Goal: Task Accomplishment & Management: Use online tool/utility

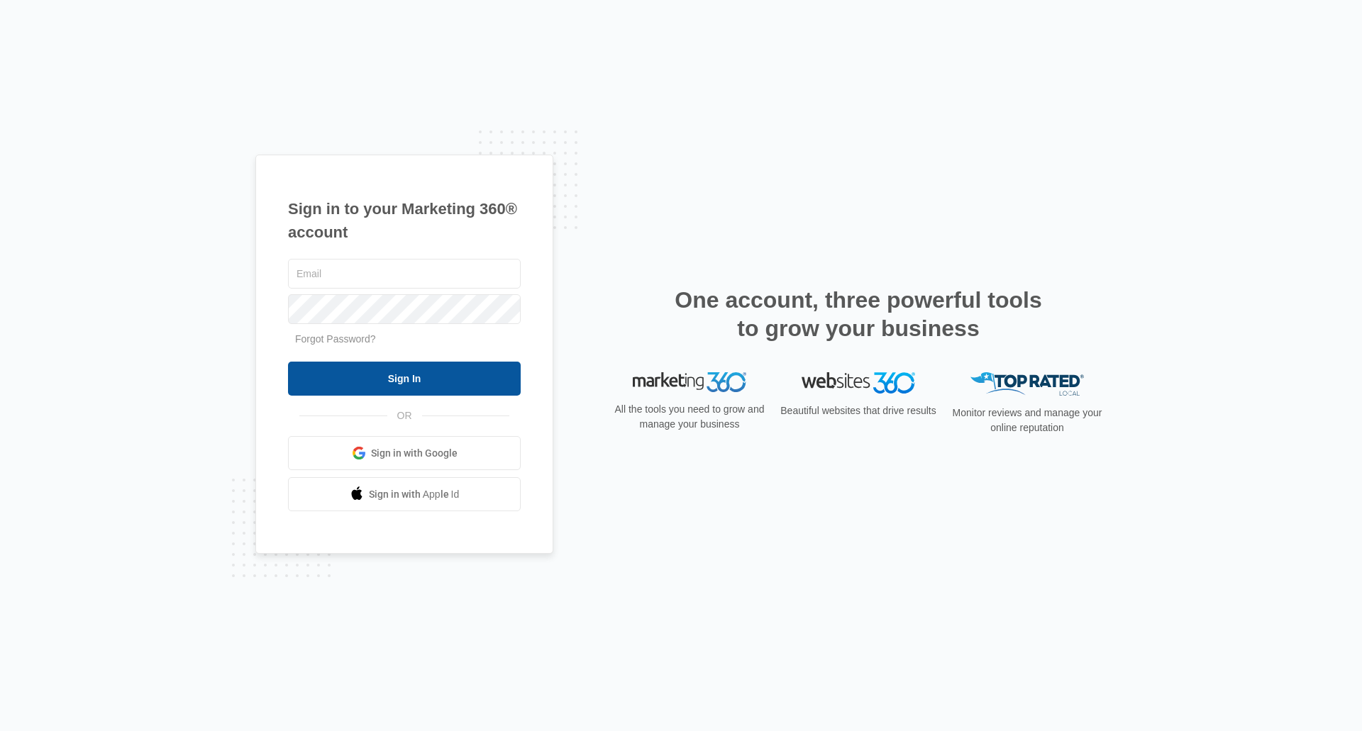
type input "[EMAIL_ADDRESS][DOMAIN_NAME]"
click at [430, 367] on input "Sign In" at bounding box center [404, 379] width 233 height 34
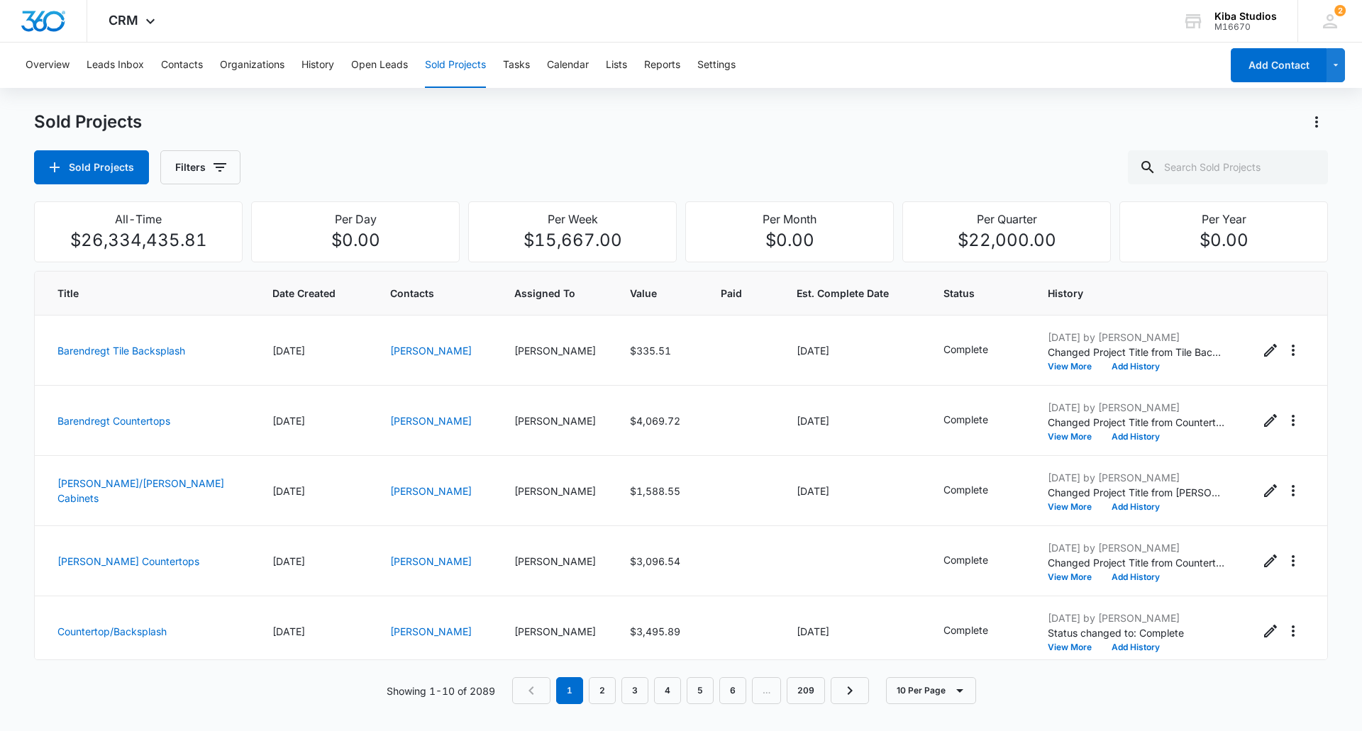
click at [701, 148] on div "Sold Projects Sold Projects Filters" at bounding box center [681, 148] width 1294 height 74
click at [195, 162] on button "Filters" at bounding box center [200, 167] width 80 height 34
click at [323, 255] on icon "Show Assigned To filters" at bounding box center [327, 256] width 17 height 17
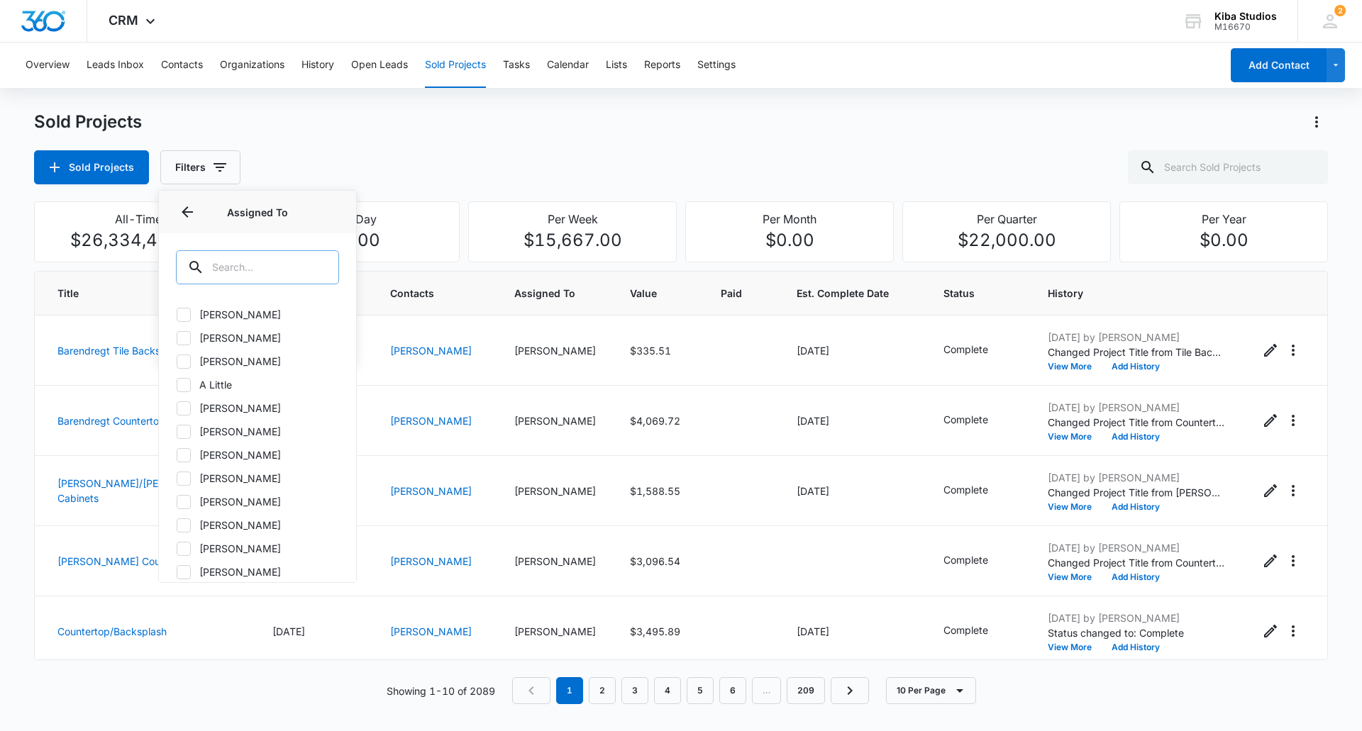
click at [236, 266] on input "text" at bounding box center [257, 267] width 163 height 34
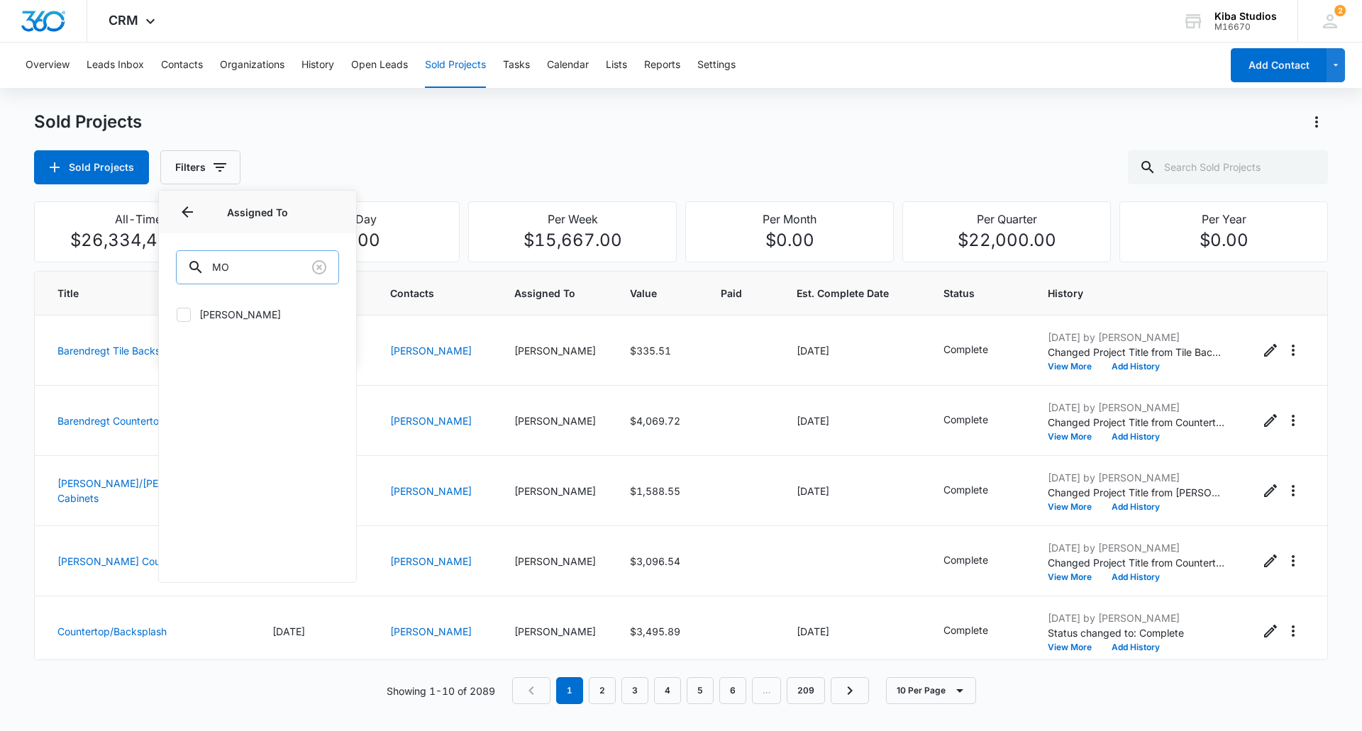
type input "M"
type input "[PERSON_NAME]"
click at [177, 315] on div at bounding box center [184, 315] width 14 height 14
click at [177, 315] on input "[PERSON_NAME]" at bounding box center [176, 314] width 1 height 1
checkbox input "true"
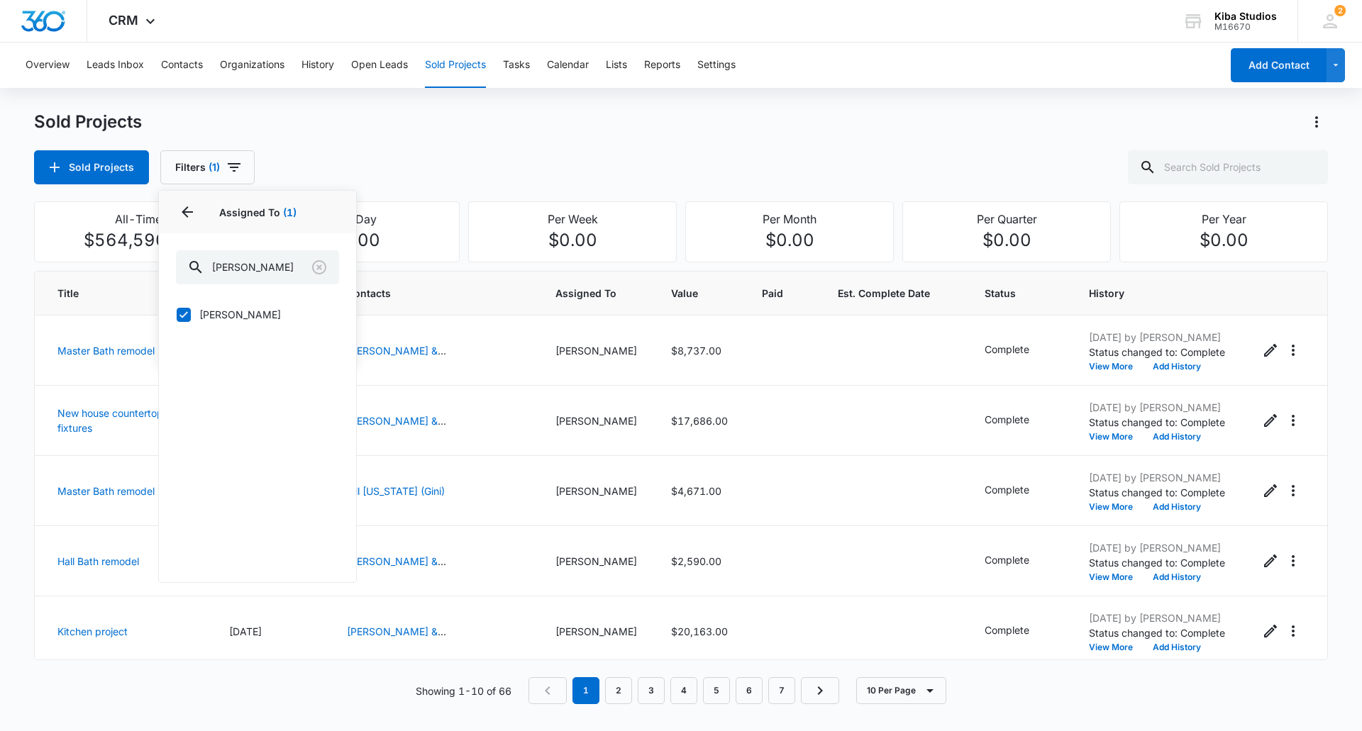
click at [854, 138] on div "Sold Projects Sold Projects Filters (1) Assigned By Assigned To 1 Assigned To (…" at bounding box center [681, 148] width 1294 height 74
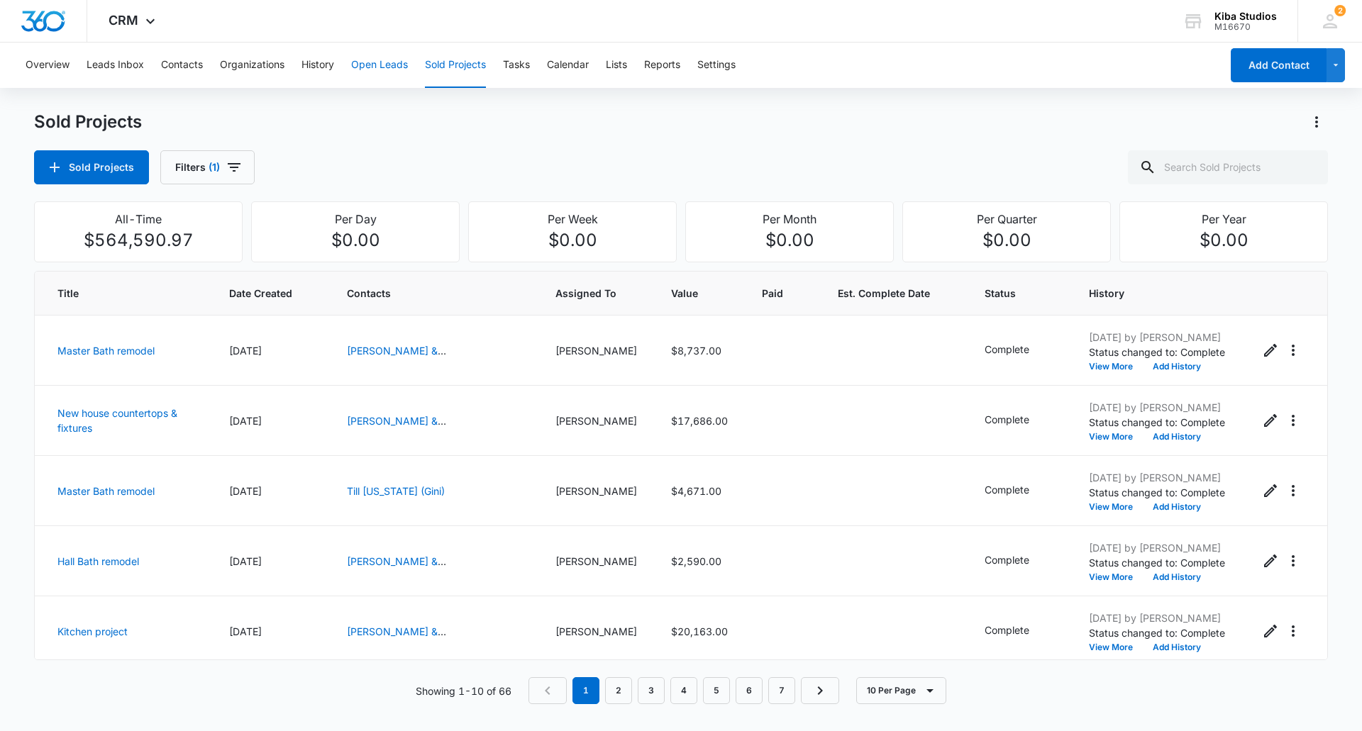
click at [385, 62] on button "Open Leads" at bounding box center [379, 65] width 57 height 45
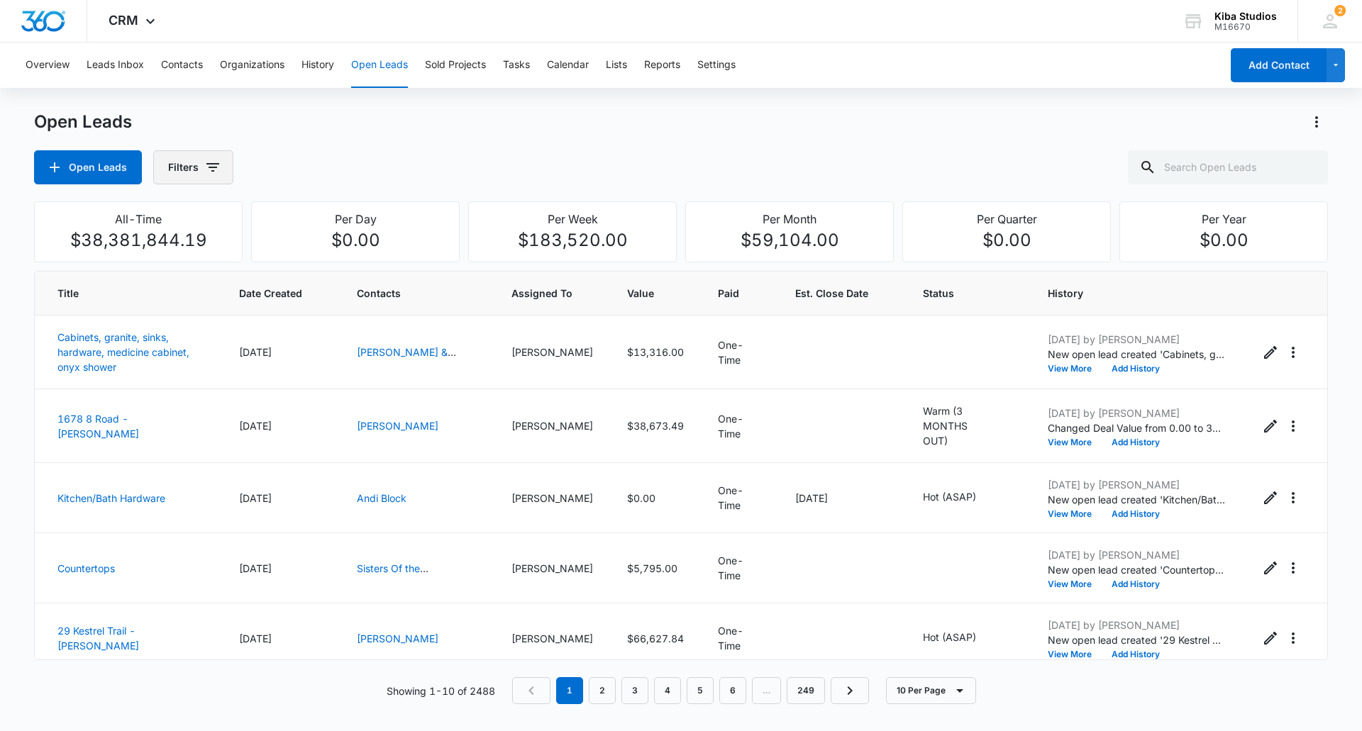
click at [214, 171] on icon "button" at bounding box center [212, 167] width 17 height 17
click at [323, 256] on icon "Show Assigned To filters" at bounding box center [323, 256] width 4 height 7
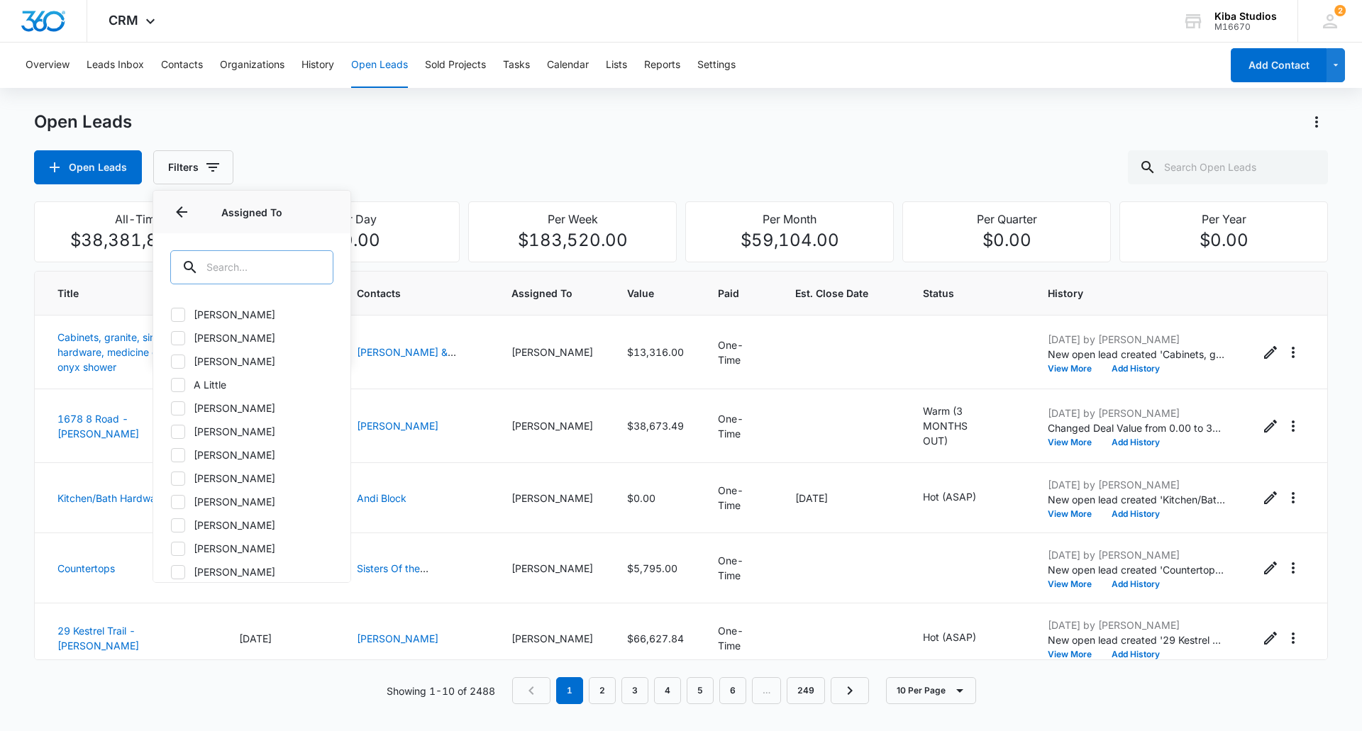
click at [228, 272] on input "text" at bounding box center [251, 267] width 163 height 34
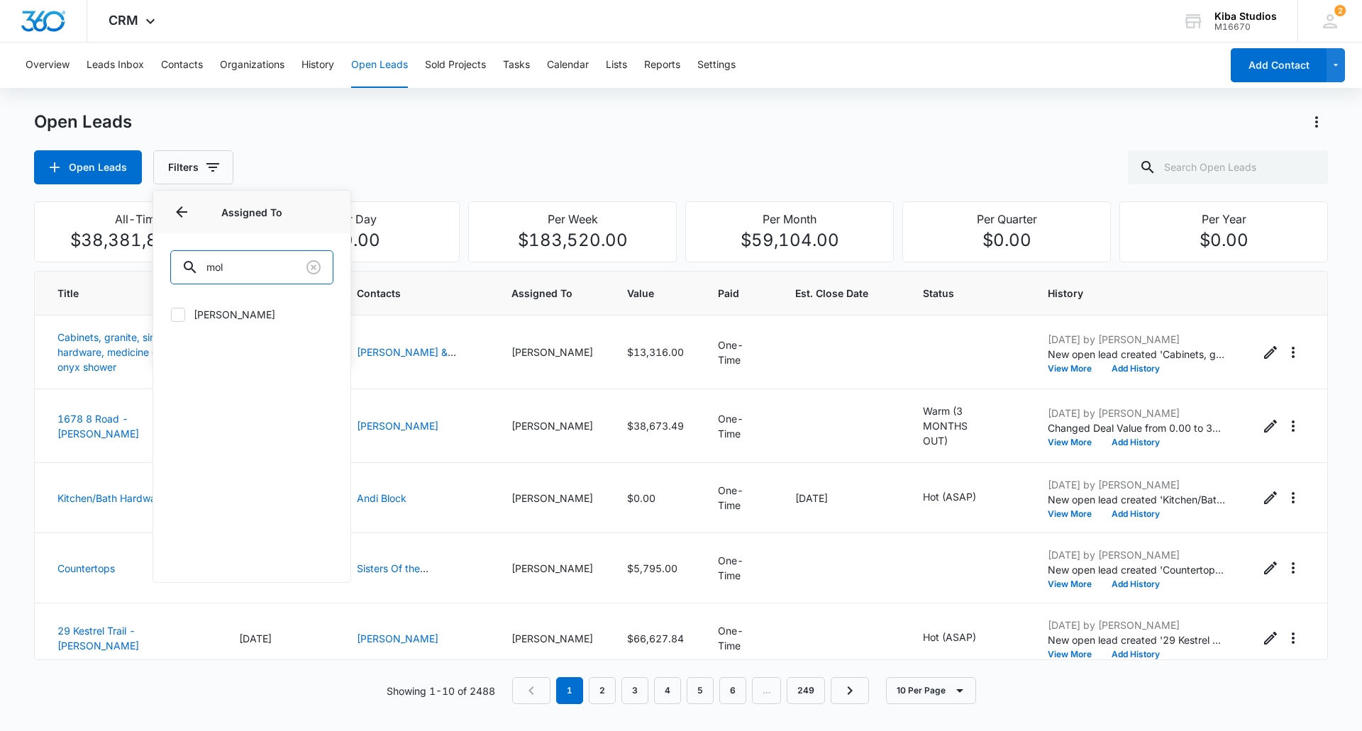
type input "mol"
click at [171, 314] on div at bounding box center [178, 315] width 14 height 14
click at [171, 314] on input "[PERSON_NAME]" at bounding box center [170, 314] width 1 height 1
checkbox input "true"
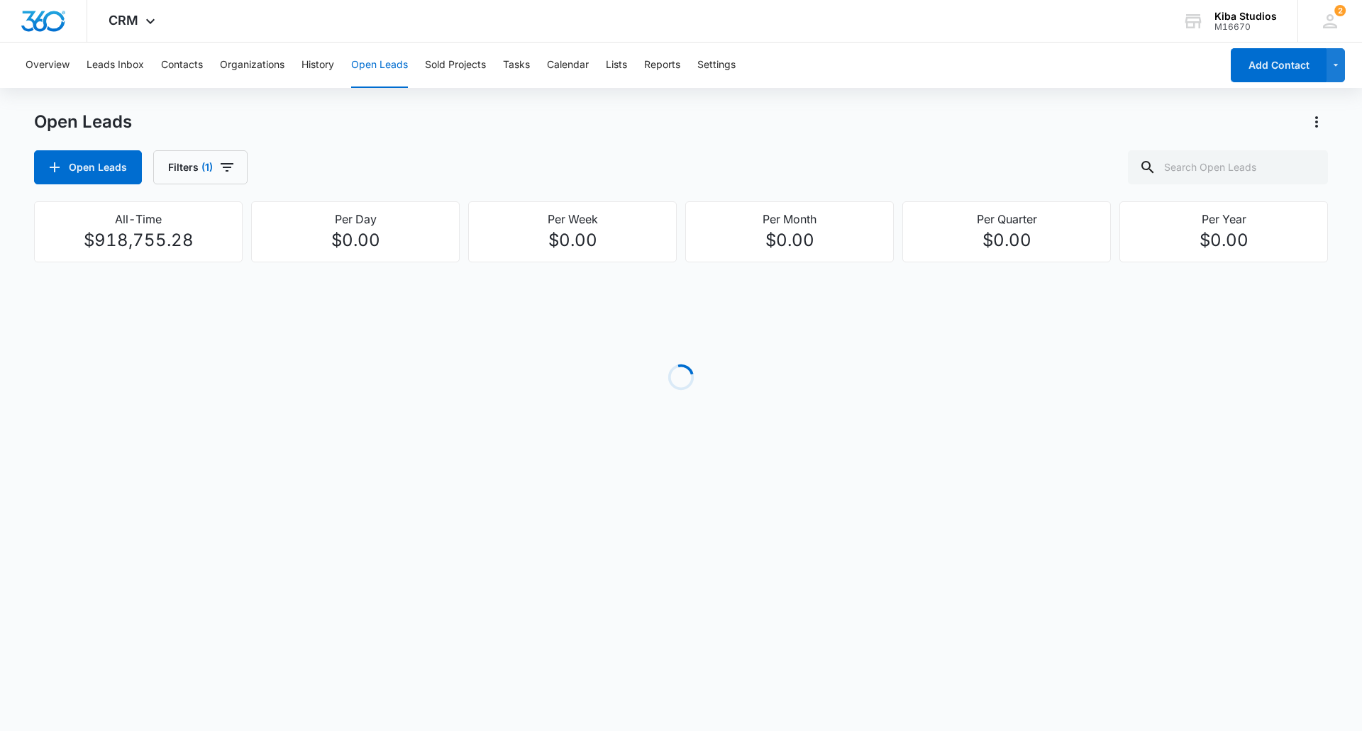
click at [445, 171] on div "Open Leads Filters (1)" at bounding box center [681, 167] width 1294 height 34
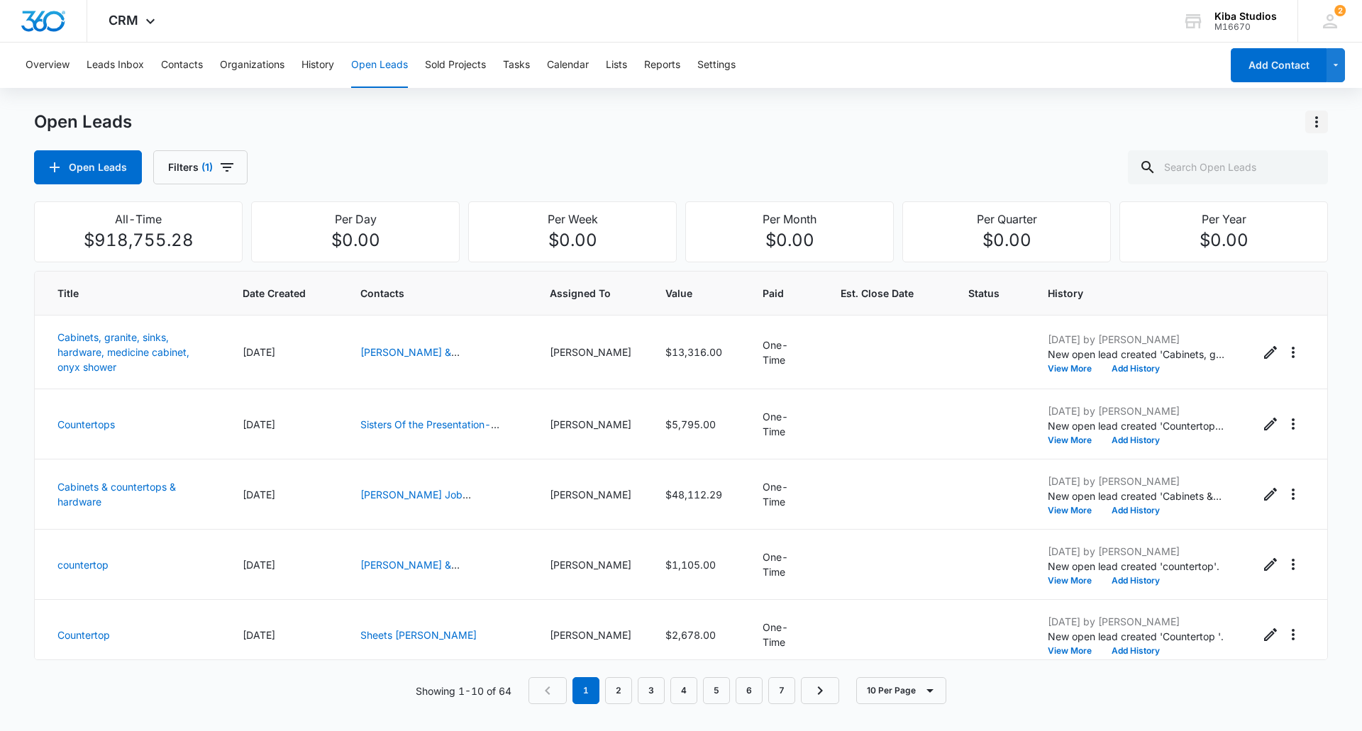
click at [1316, 121] on icon "Actions" at bounding box center [1316, 122] width 17 height 17
click at [1244, 178] on div "Export Open Leads" at bounding box center [1236, 183] width 116 height 10
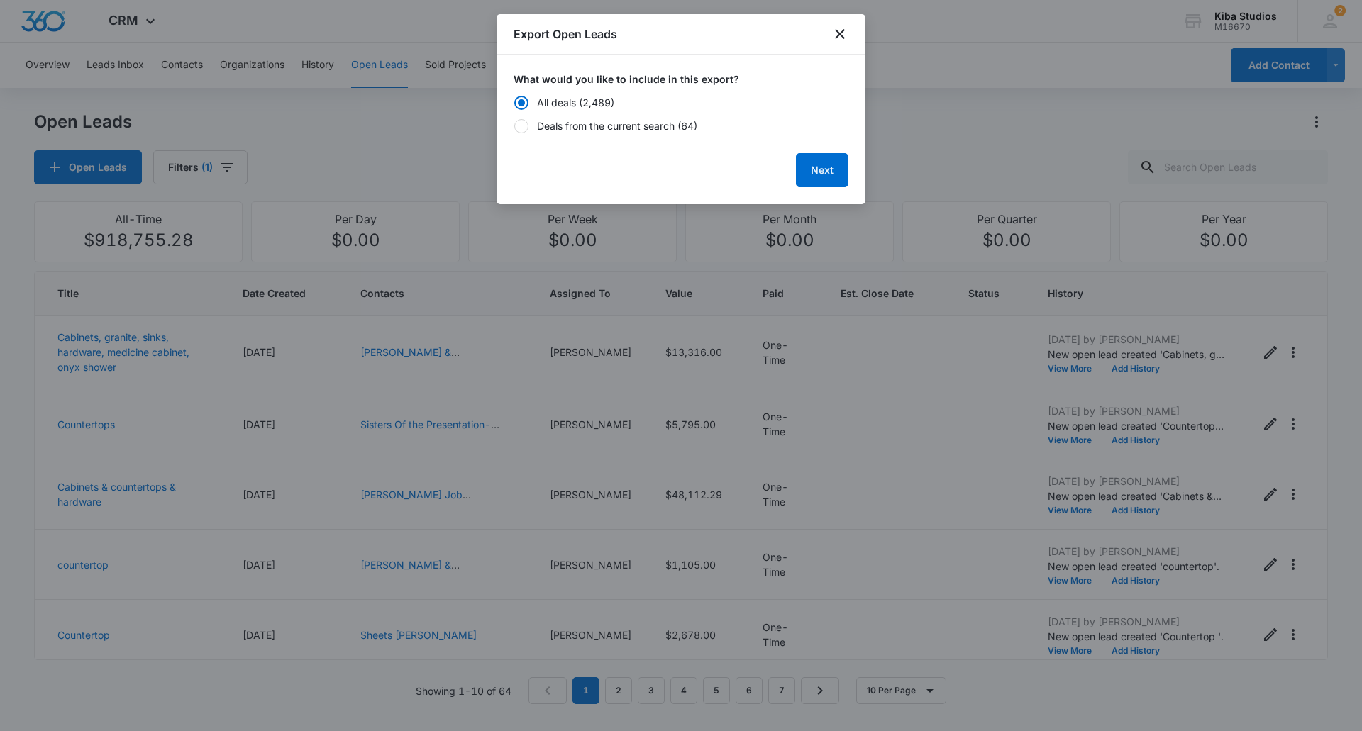
click at [591, 129] on div "Deals from the current search (64)" at bounding box center [617, 125] width 160 height 15
click at [514, 129] on input "Deals from the current search (64)" at bounding box center [514, 126] width 1 height 10
radio input "false"
radio input "true"
click at [809, 171] on button "Next" at bounding box center [822, 170] width 52 height 34
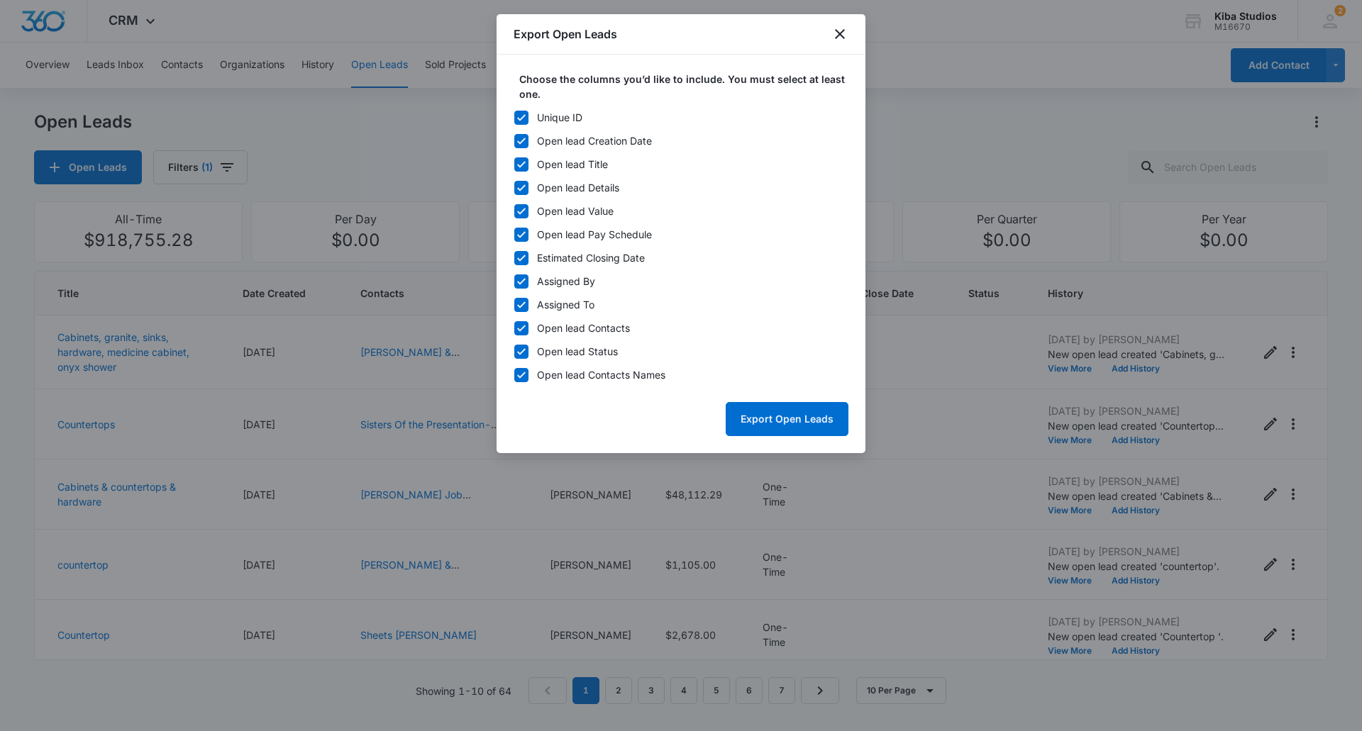
click at [524, 116] on icon at bounding box center [521, 117] width 9 height 6
click at [514, 116] on input "Unique ID" at bounding box center [514, 118] width 1 height 10
checkbox input "false"
click at [787, 424] on button "Export Open Leads" at bounding box center [787, 419] width 123 height 34
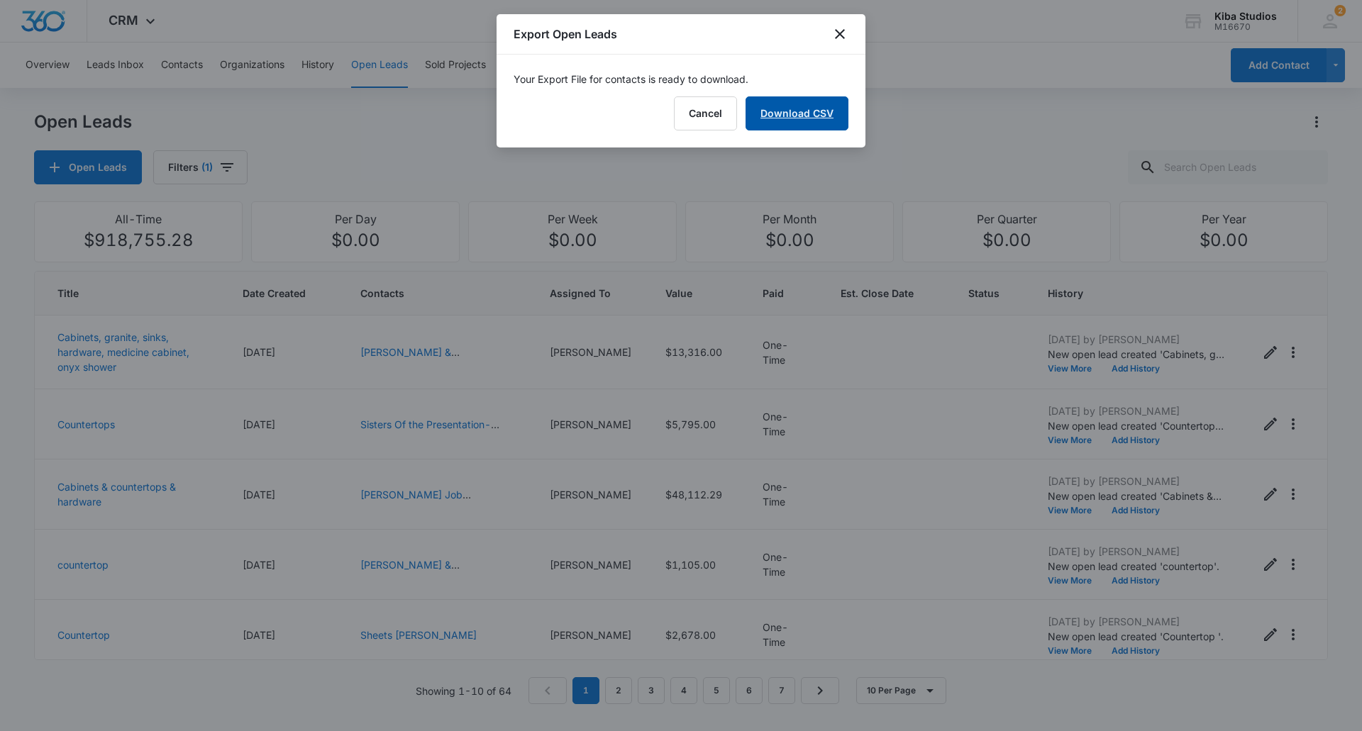
click at [805, 110] on link "Download CSV" at bounding box center [797, 113] width 103 height 34
click at [824, 128] on button "Finish" at bounding box center [819, 113] width 60 height 34
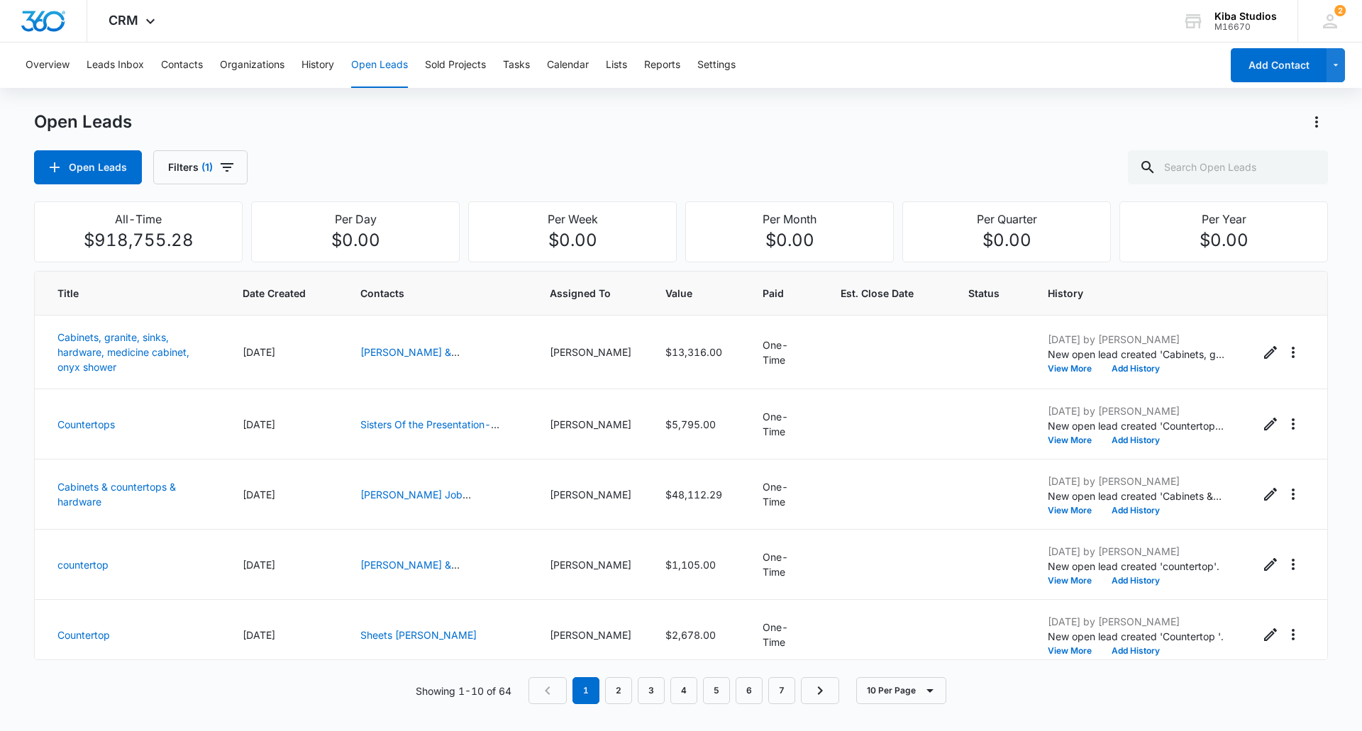
click at [1051, 145] on div "Open Leads Open Leads Filters (1)" at bounding box center [681, 148] width 1294 height 74
click at [436, 62] on button "Sold Projects" at bounding box center [455, 65] width 61 height 45
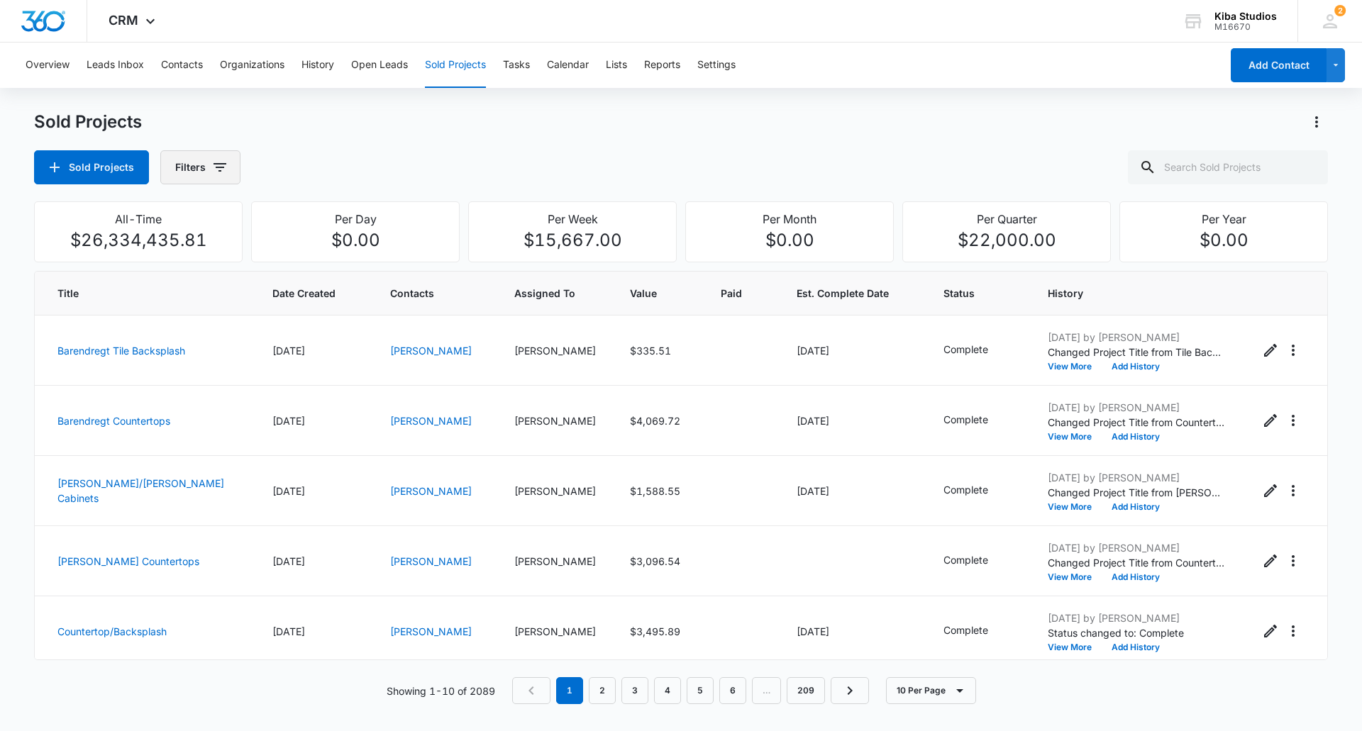
click at [211, 175] on icon "button" at bounding box center [219, 167] width 17 height 17
click at [326, 253] on icon "Show Assigned To filters" at bounding box center [328, 256] width 4 height 7
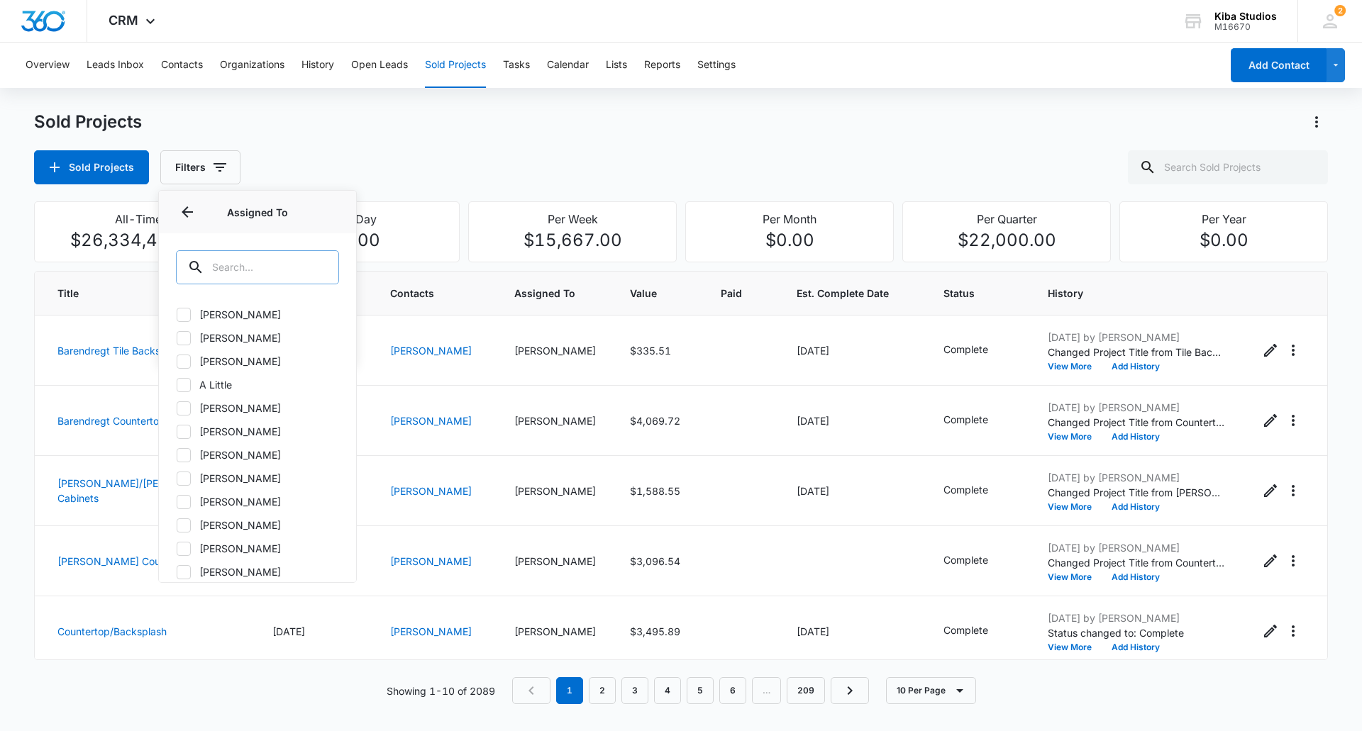
click at [259, 272] on input "text" at bounding box center [257, 267] width 163 height 34
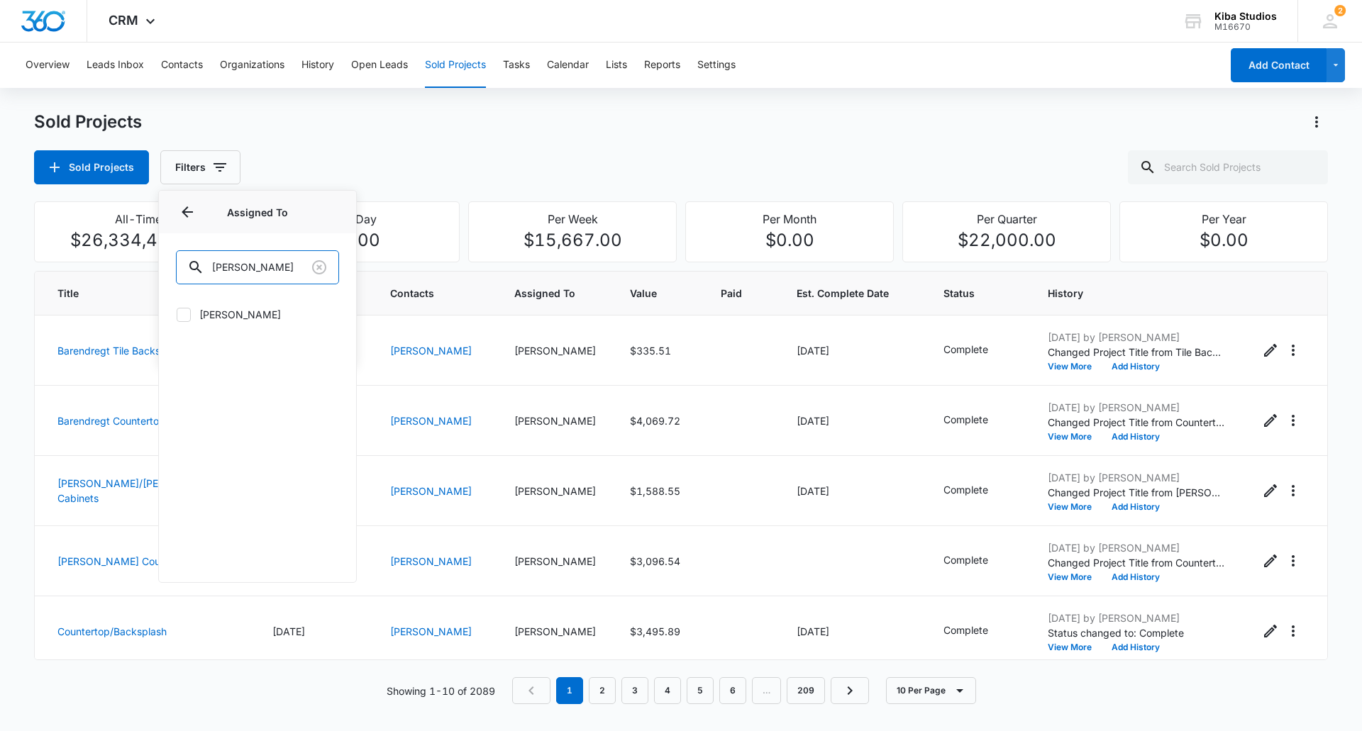
type input "[PERSON_NAME]"
click at [182, 316] on icon at bounding box center [183, 314] width 9 height 6
click at [177, 315] on input "[PERSON_NAME]" at bounding box center [176, 314] width 1 height 1
checkbox input "true"
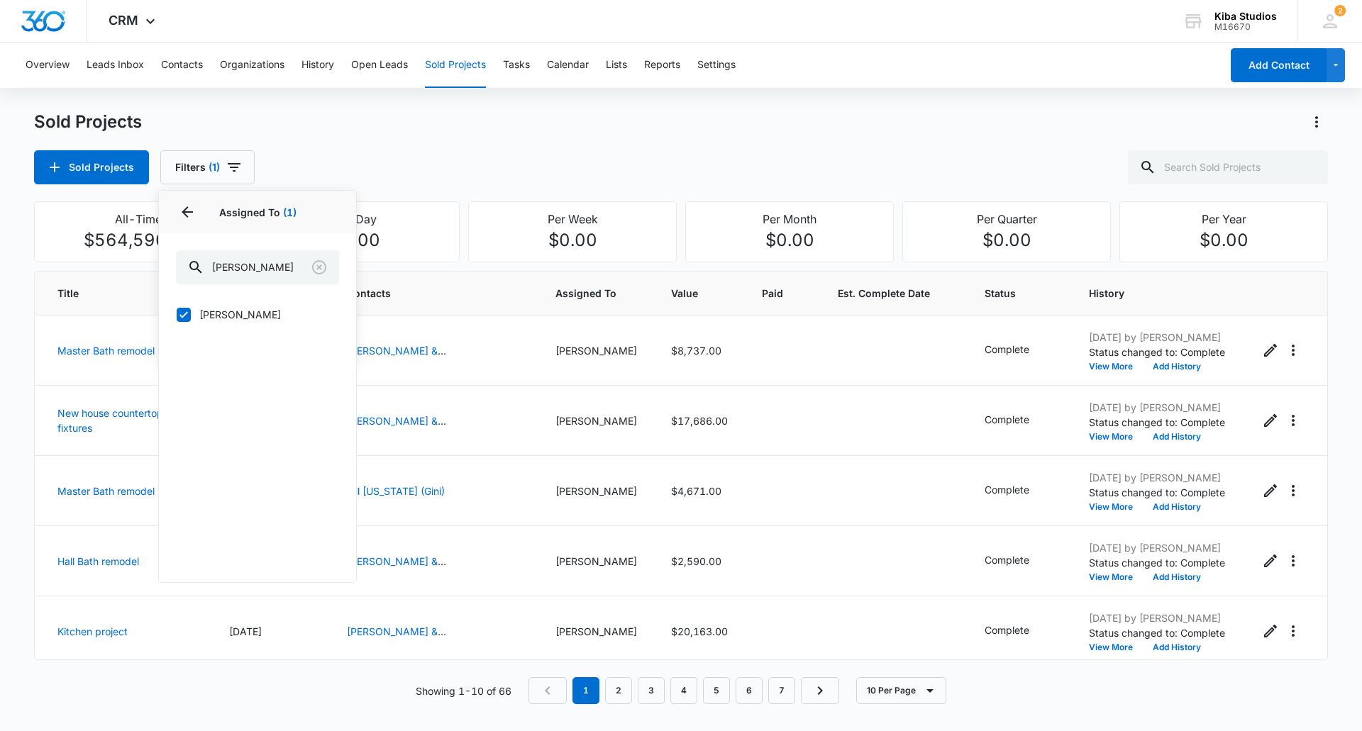
click at [479, 158] on div "Sold Projects Filters (1) Assigned By Assigned To 1 Assigned To (1) [PERSON_NAM…" at bounding box center [681, 167] width 1294 height 34
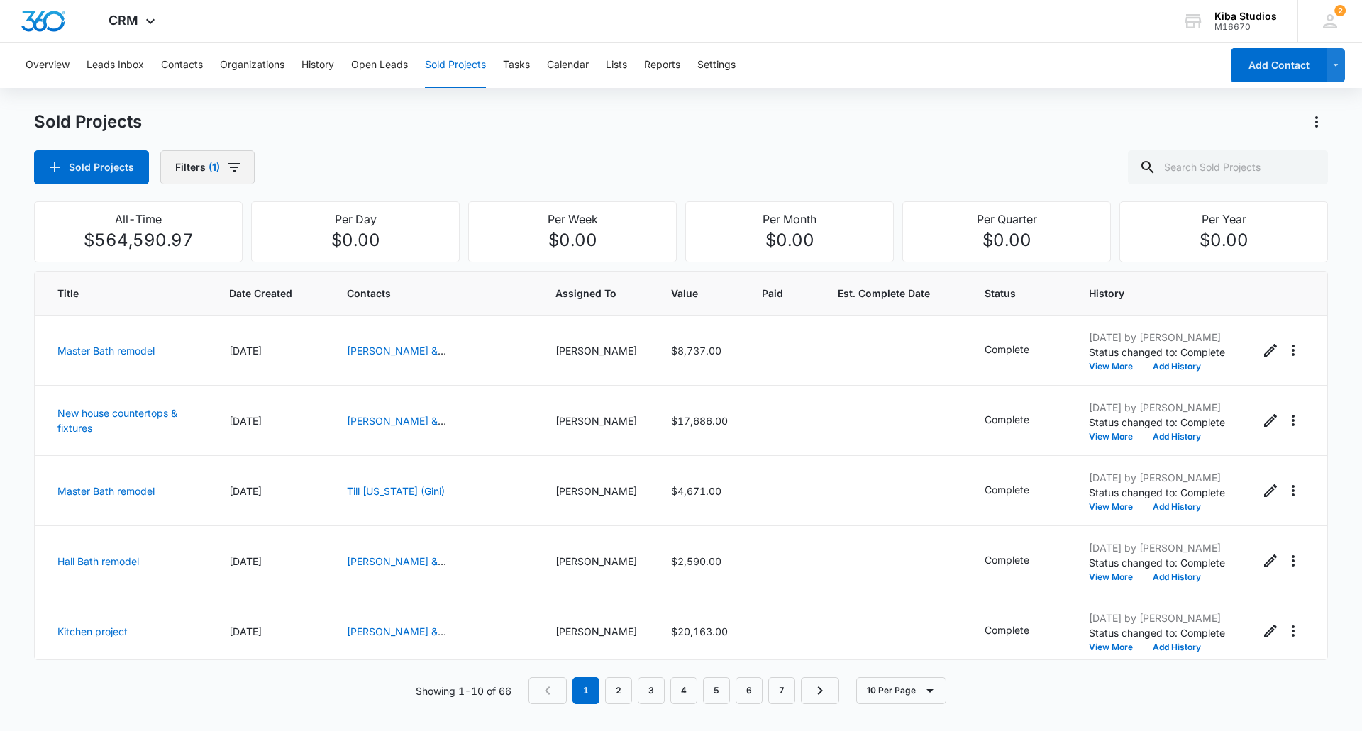
click at [226, 173] on icon "button" at bounding box center [234, 167] width 17 height 17
click at [451, 162] on div "Sold Projects Filters (1) Assigned By Assigned To 1 Project Status Clear All" at bounding box center [681, 167] width 1294 height 34
click at [1319, 118] on icon "Actions" at bounding box center [1316, 122] width 17 height 17
click at [1213, 185] on div "Export Sold Projects" at bounding box center [1233, 183] width 120 height 10
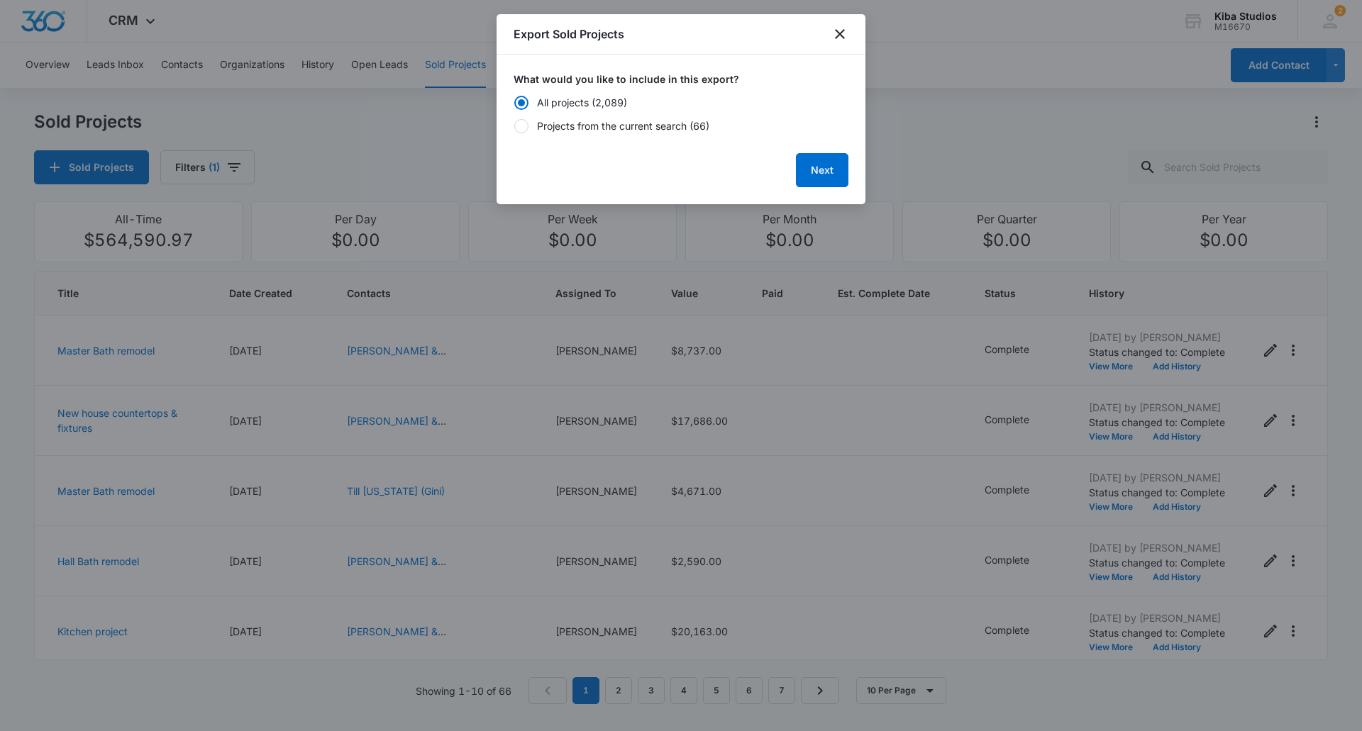
click at [572, 121] on div "Projects from the current search (66)" at bounding box center [623, 125] width 172 height 15
click at [514, 121] on input "Projects from the current search (66)" at bounding box center [514, 126] width 1 height 10
radio input "false"
radio input "true"
click at [795, 160] on div "Next" at bounding box center [681, 164] width 335 height 45
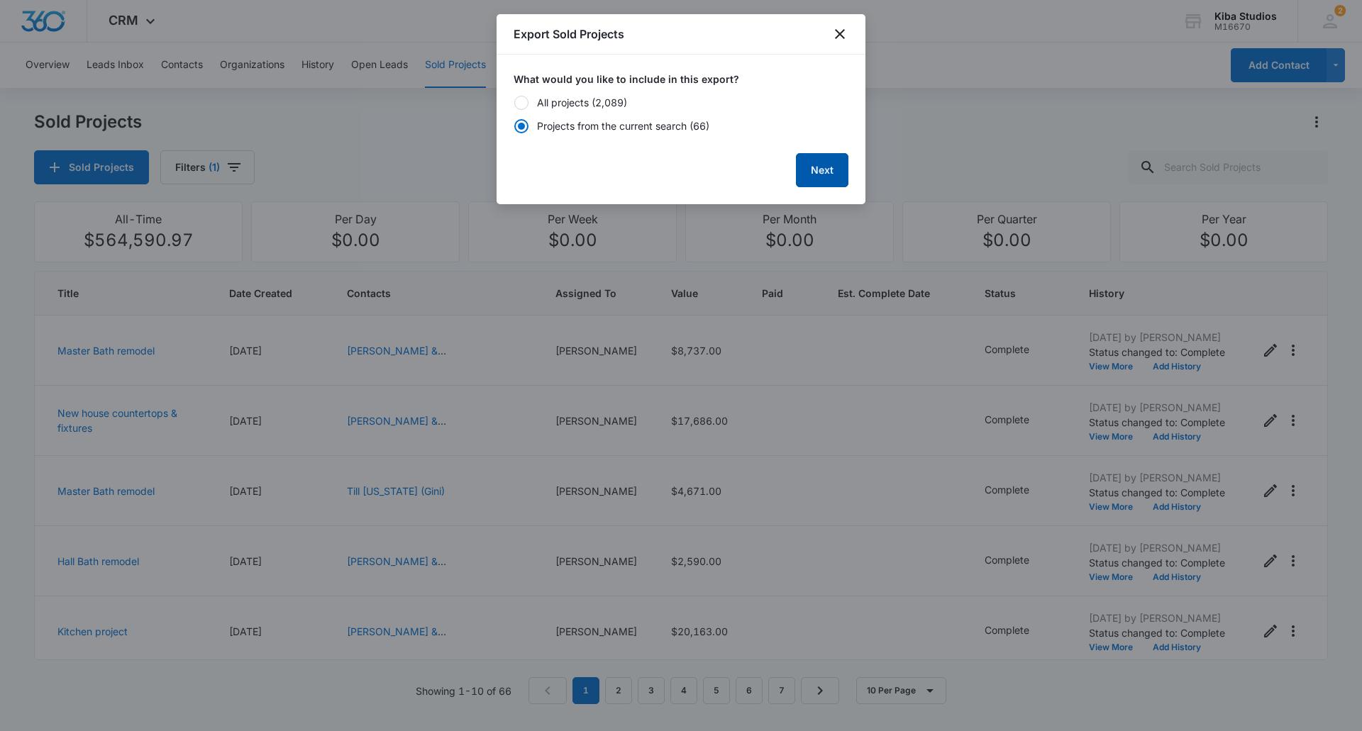
click at [809, 167] on button "Next" at bounding box center [822, 170] width 52 height 34
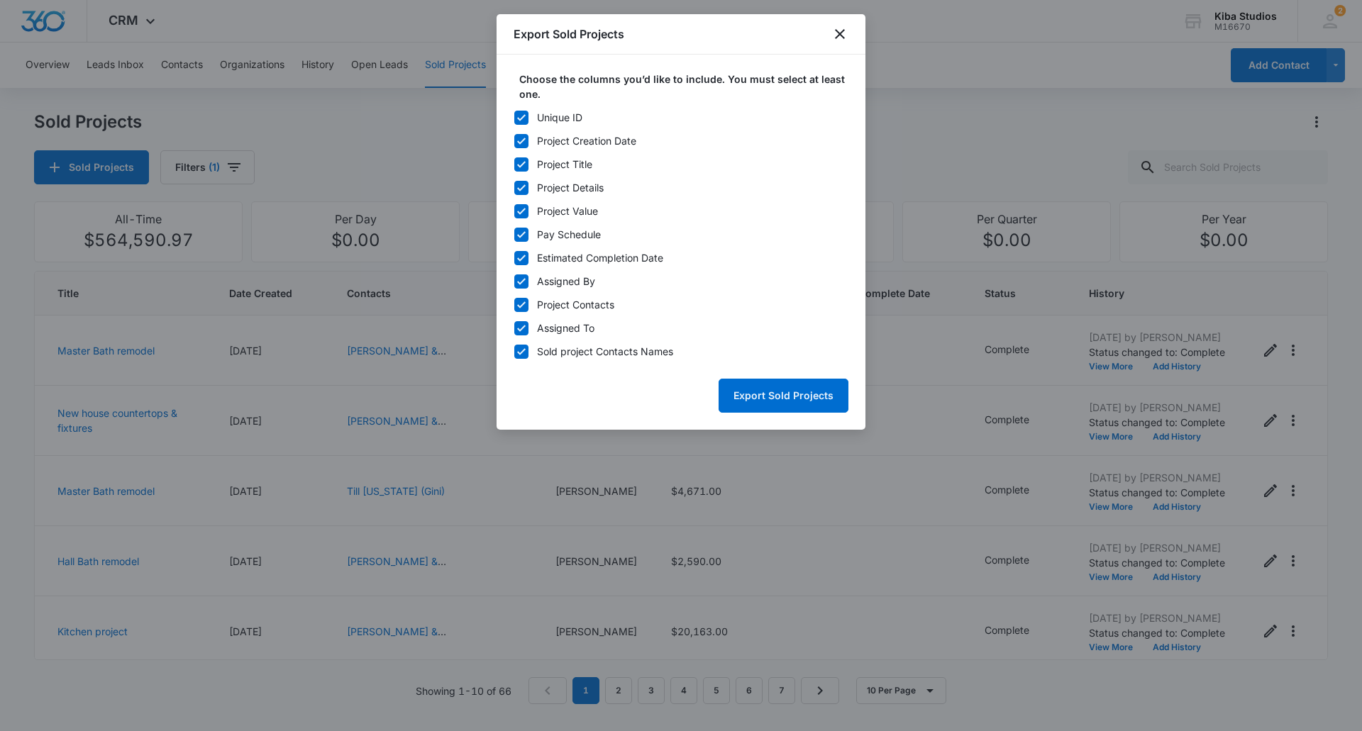
click at [526, 117] on div at bounding box center [521, 118] width 14 height 14
click at [514, 117] on input "Unique ID" at bounding box center [514, 118] width 1 height 10
checkbox input "false"
click at [755, 397] on button "Export Sold Projects" at bounding box center [784, 396] width 130 height 34
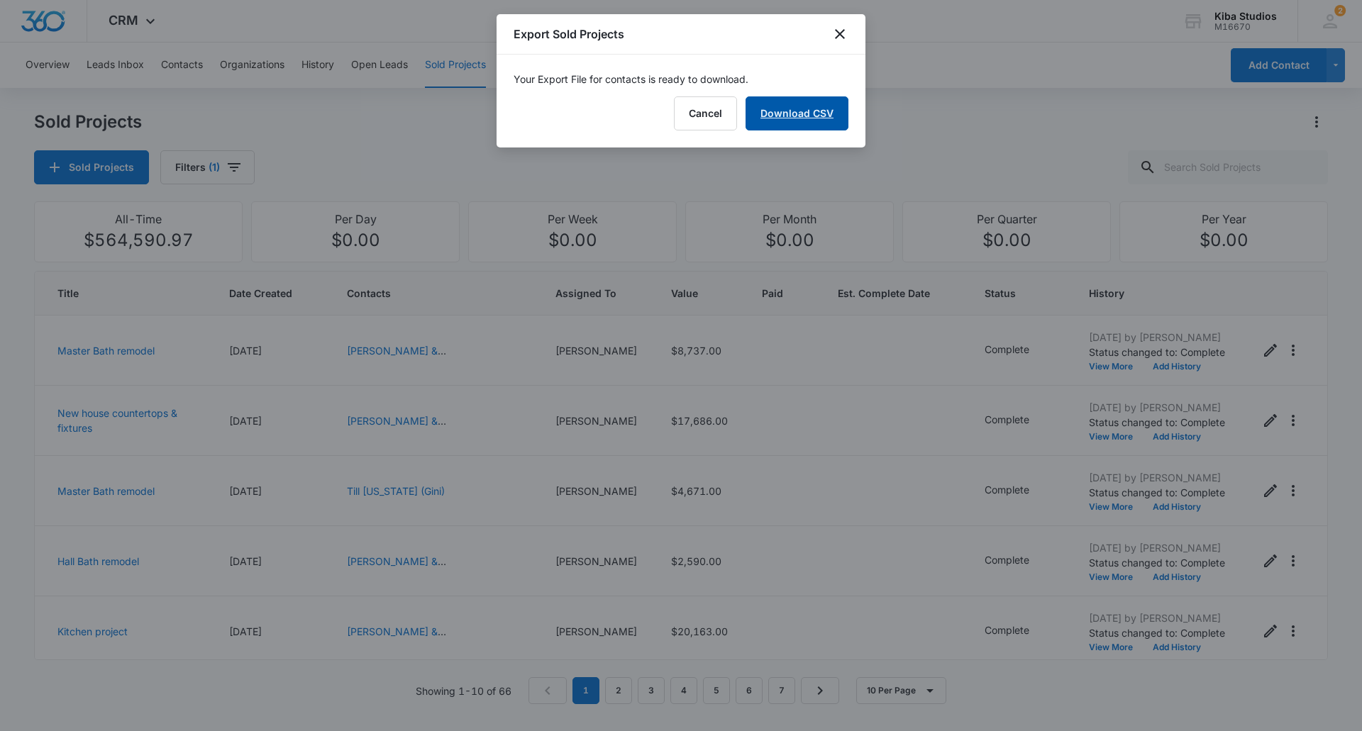
click at [786, 109] on link "Download CSV" at bounding box center [797, 113] width 103 height 34
click at [834, 116] on button "Finish" at bounding box center [819, 113] width 60 height 34
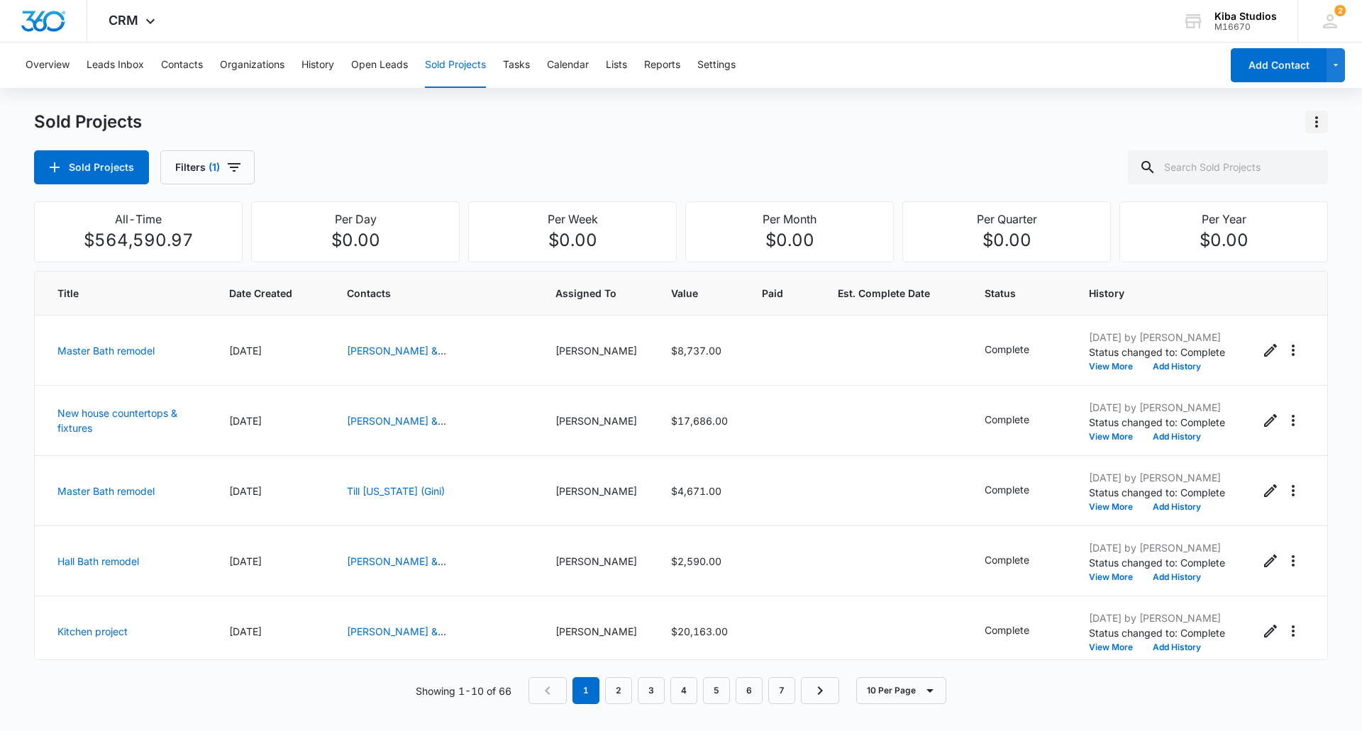
click at [1317, 117] on icon "Actions" at bounding box center [1316, 121] width 3 height 11
click at [1238, 183] on div "Export Sold Projects" at bounding box center [1233, 183] width 120 height 10
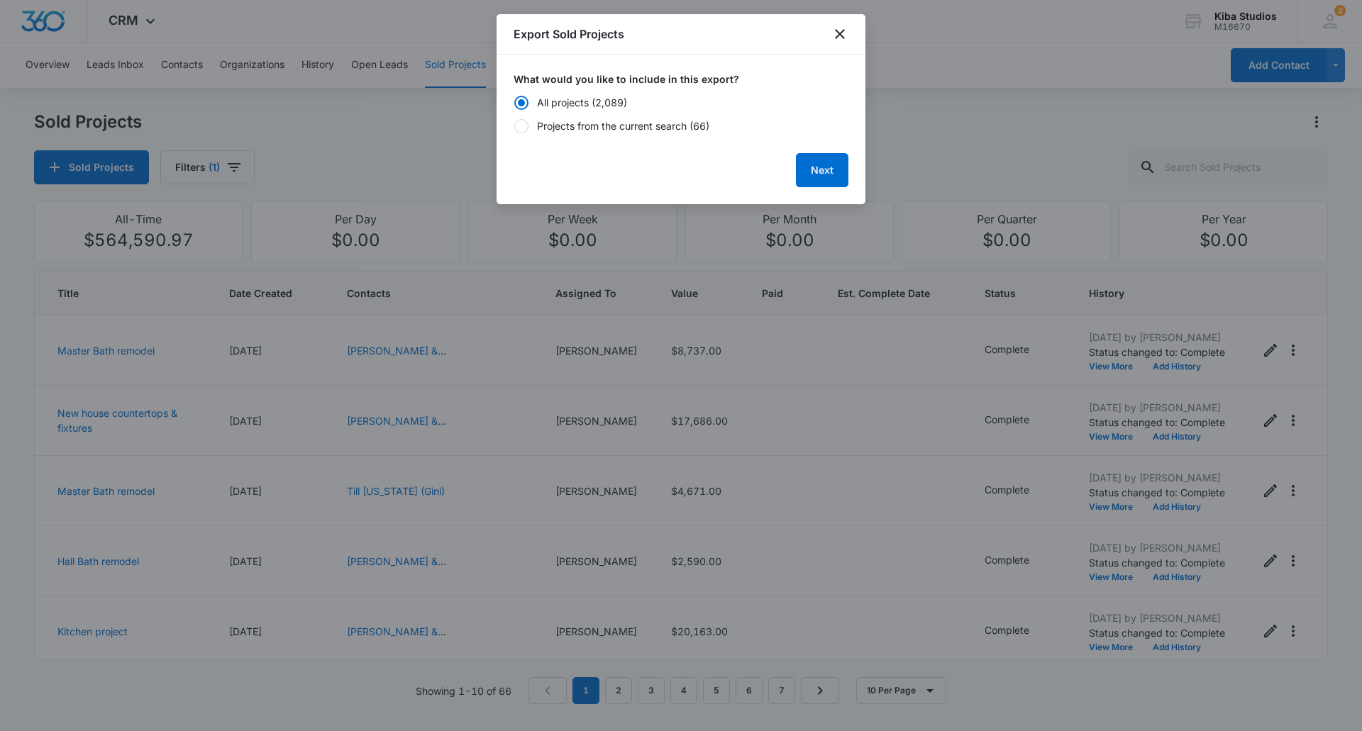
drag, startPoint x: 584, startPoint y: 126, endPoint x: 616, endPoint y: 137, distance: 33.9
click at [585, 126] on div "Projects from the current search (66)" at bounding box center [623, 125] width 172 height 15
click at [514, 126] on input "Projects from the current search (66)" at bounding box center [514, 126] width 1 height 10
radio input "false"
radio input "true"
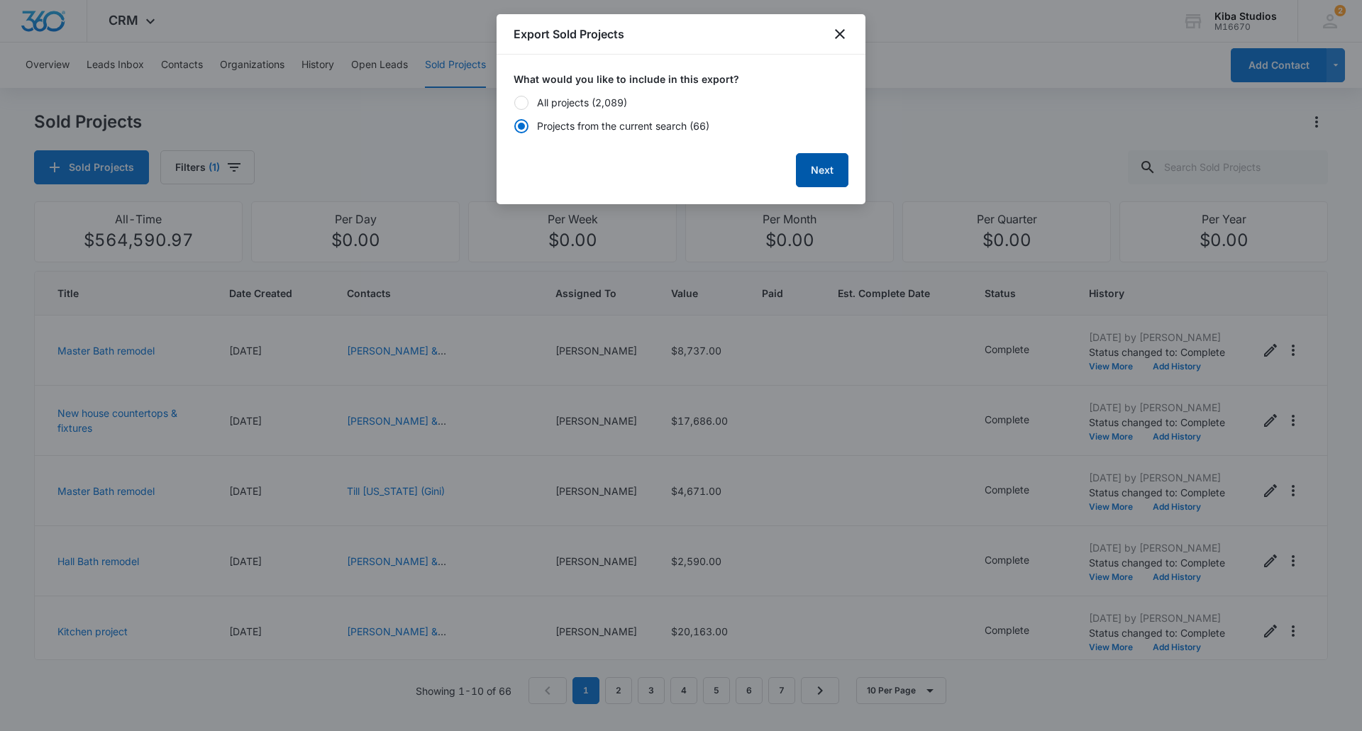
click at [811, 172] on button "Next" at bounding box center [822, 170] width 52 height 34
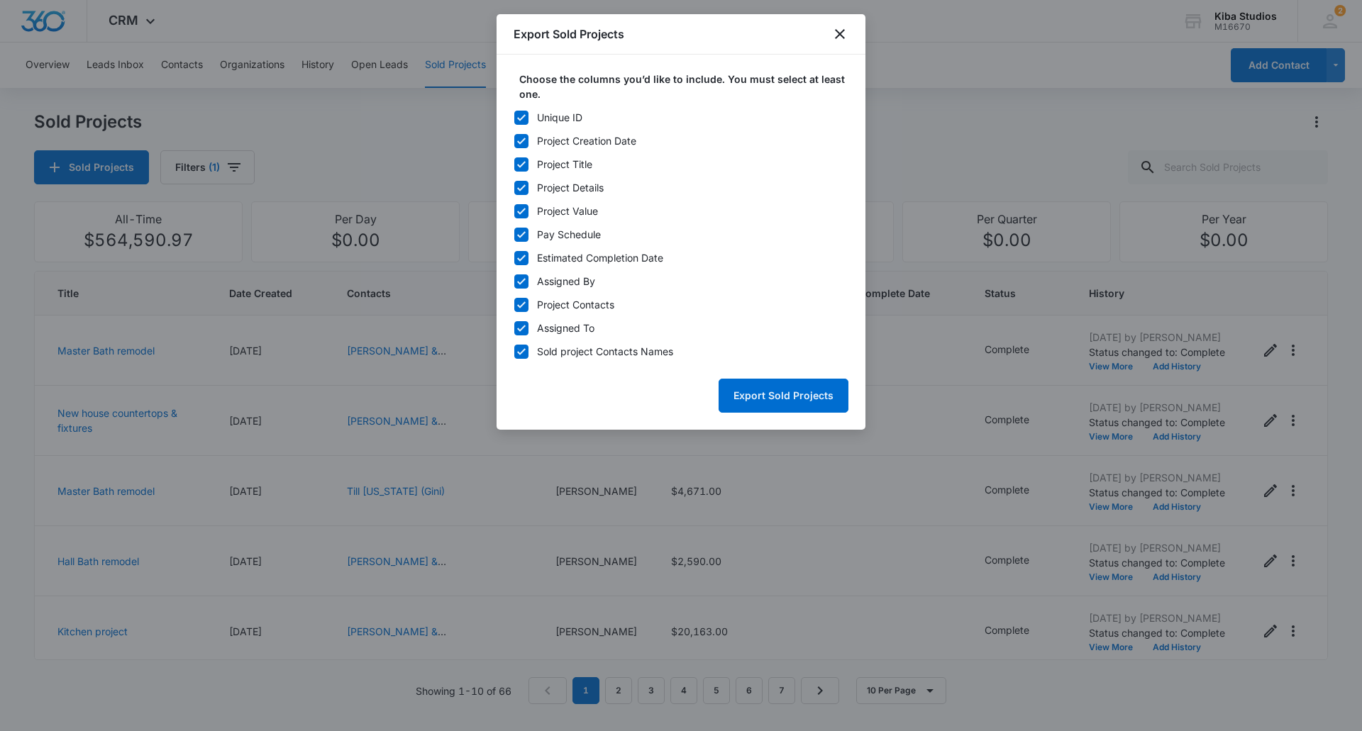
click at [521, 116] on icon at bounding box center [521, 117] width 13 height 13
click at [514, 116] on input "Unique ID" at bounding box center [514, 118] width 1 height 10
checkbox input "false"
click at [523, 329] on icon at bounding box center [521, 328] width 13 height 13
click at [514, 329] on input "Assigned To" at bounding box center [514, 329] width 1 height 10
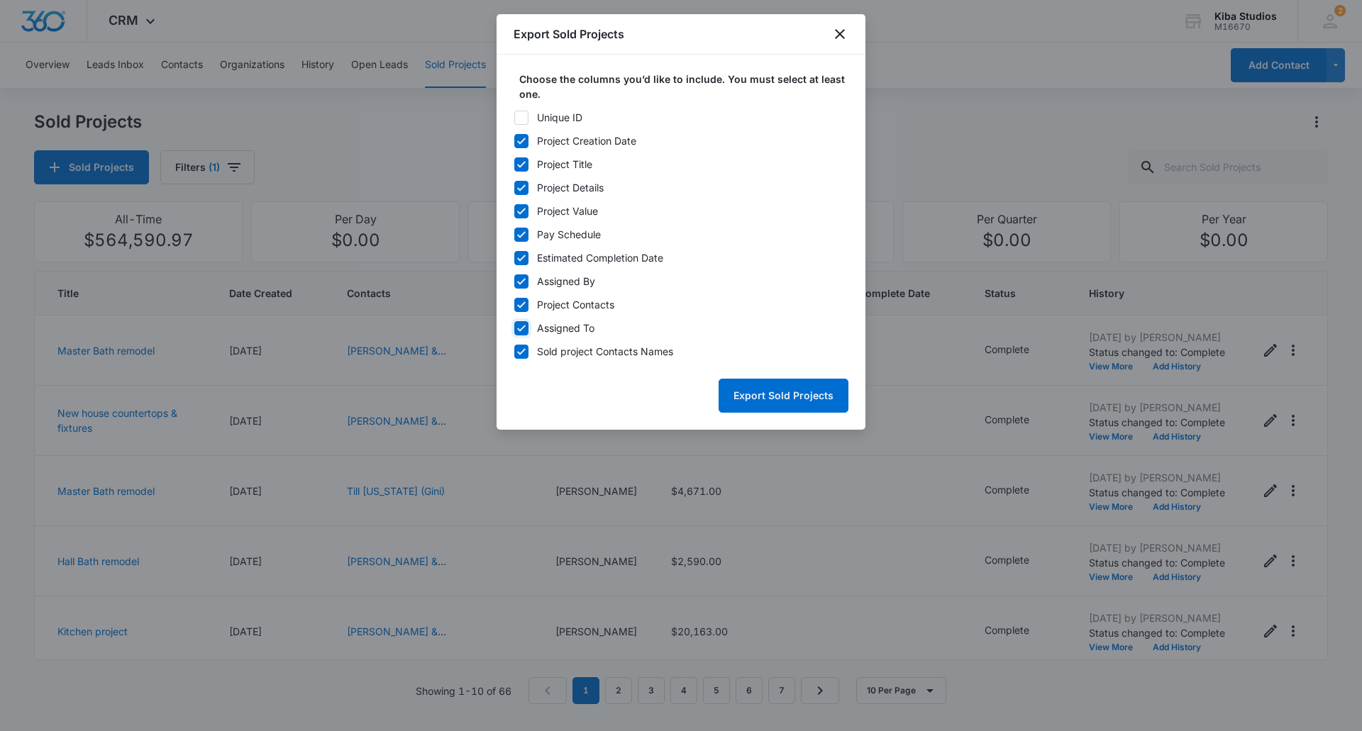
checkbox input "false"
click at [519, 257] on icon at bounding box center [521, 258] width 13 height 13
click at [514, 257] on input "Estimated Completion Date" at bounding box center [514, 258] width 1 height 10
checkbox input "false"
click at [793, 390] on button "Export Sold Projects" at bounding box center [784, 396] width 130 height 34
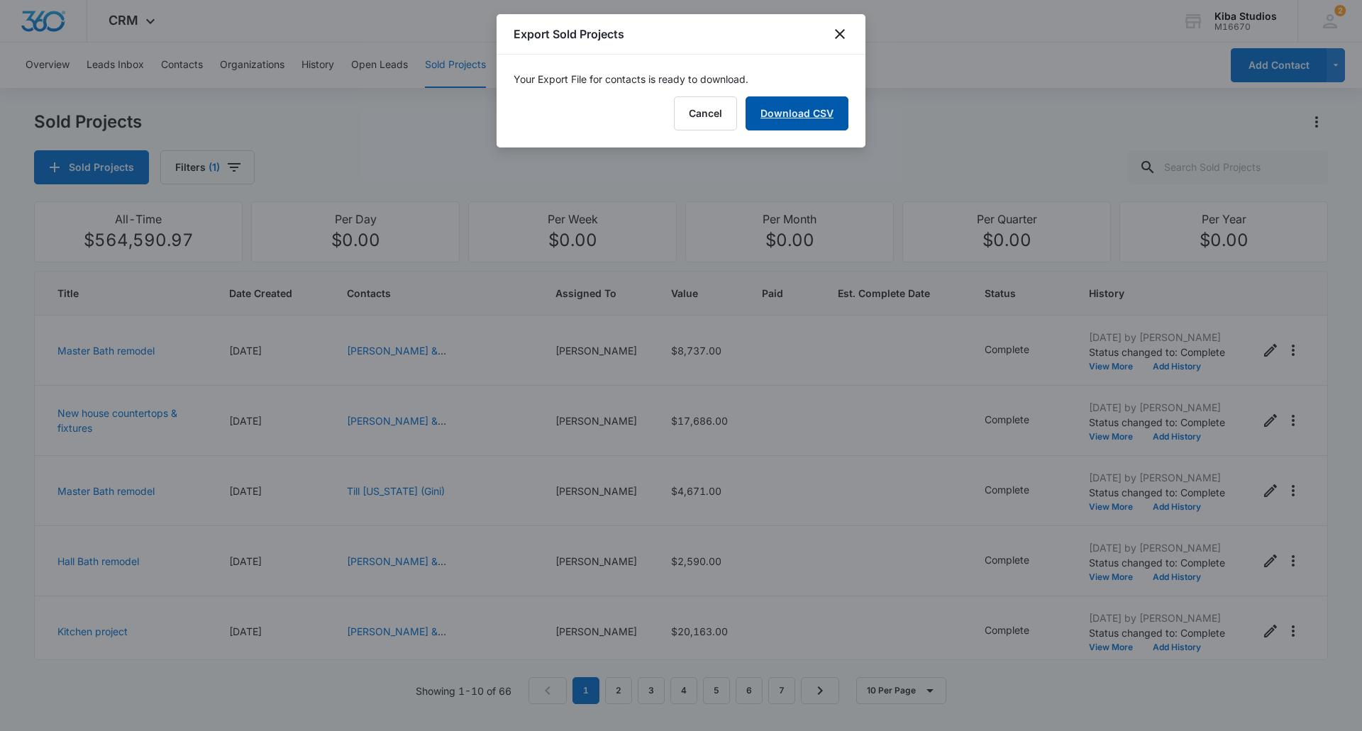
click at [818, 122] on link "Download CSV" at bounding box center [797, 113] width 103 height 34
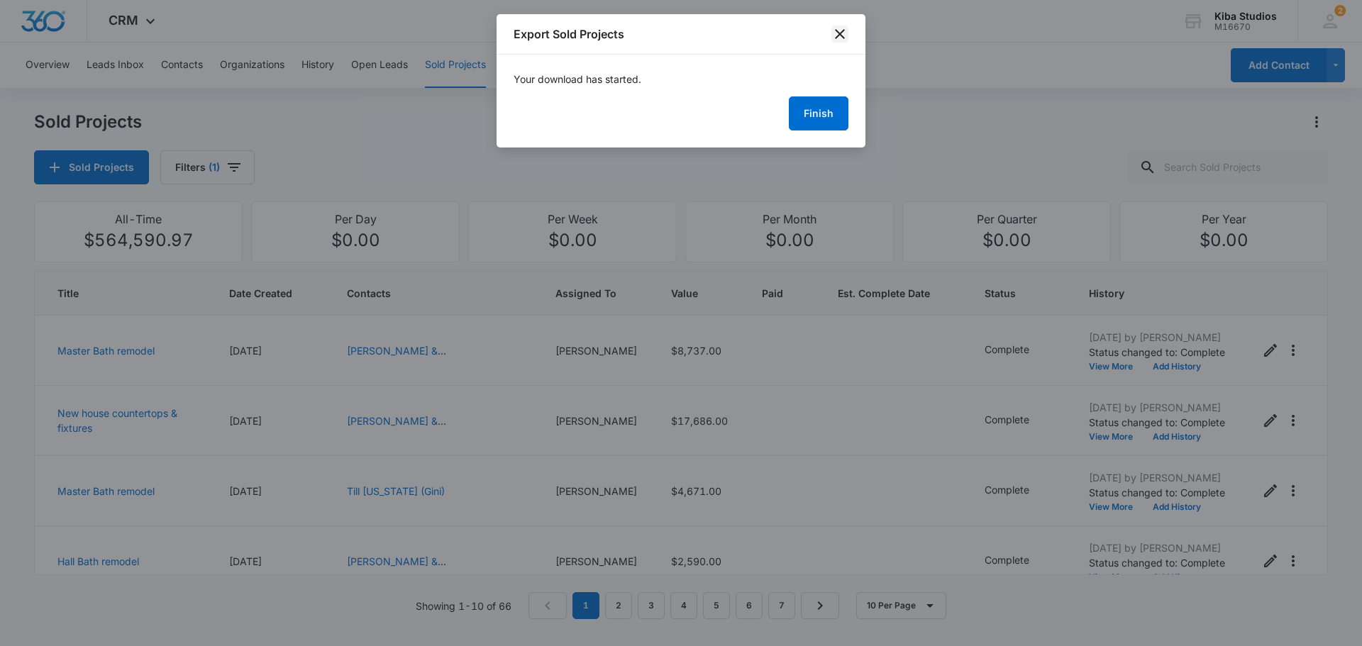
click at [841, 28] on icon "close" at bounding box center [839, 34] width 17 height 17
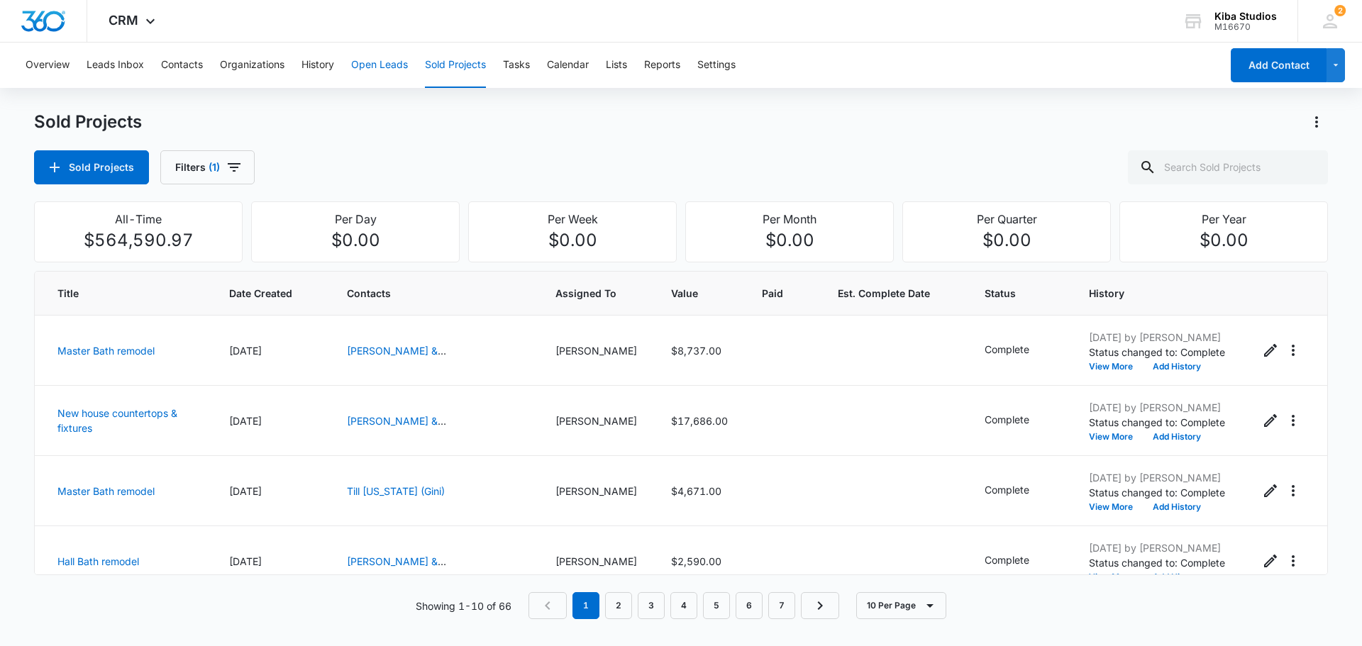
click at [366, 64] on button "Open Leads" at bounding box center [379, 65] width 57 height 45
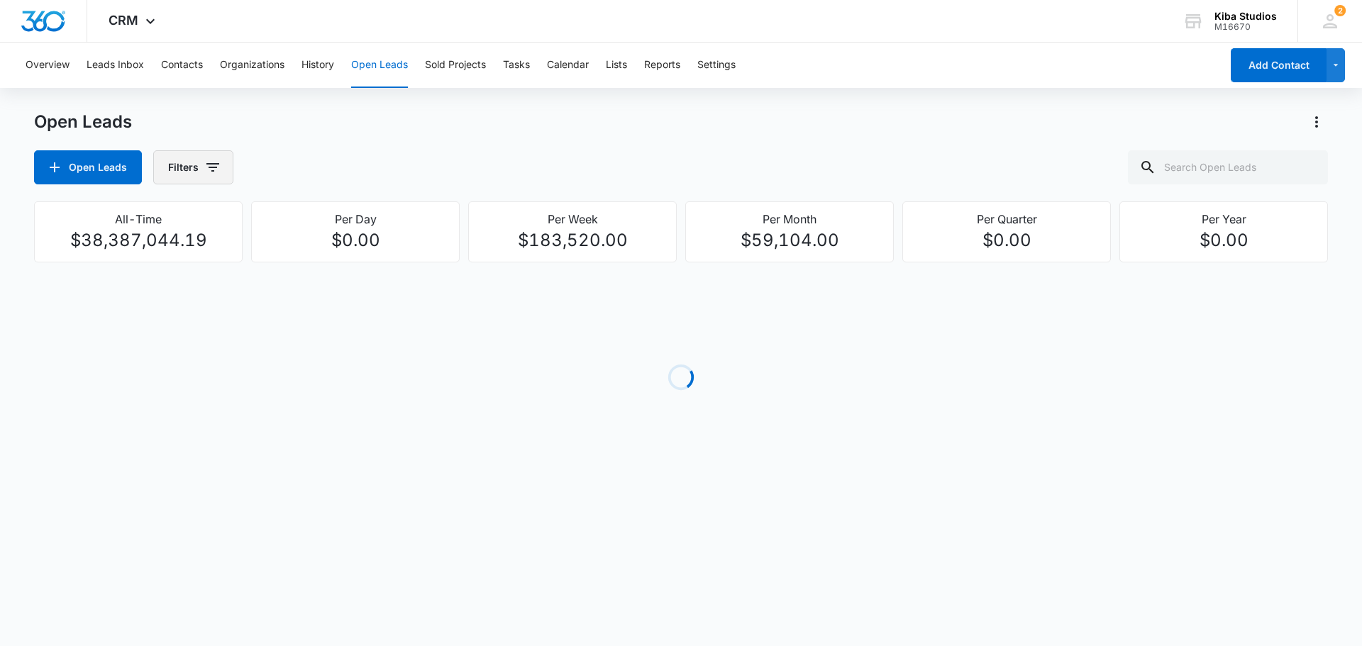
click at [196, 173] on button "Filters" at bounding box center [193, 167] width 80 height 34
click at [319, 255] on icon "Show Assigned To filters" at bounding box center [322, 256] width 17 height 17
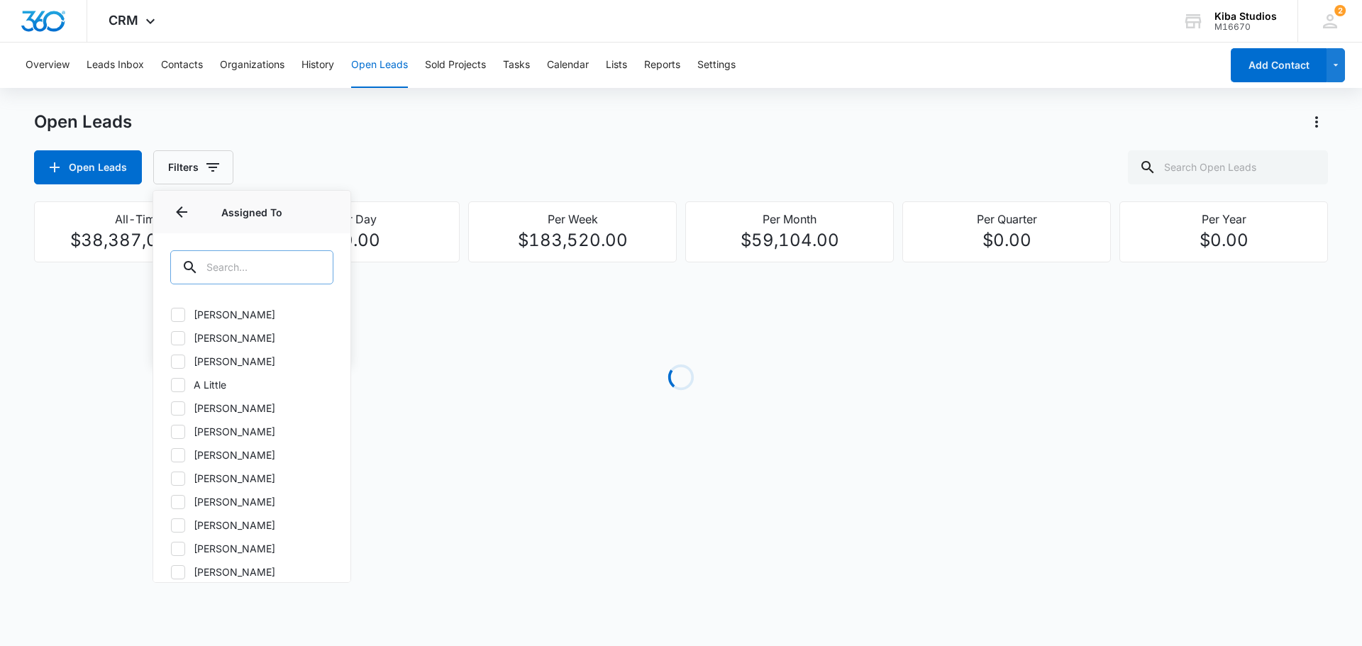
click at [226, 262] on input "text" at bounding box center [251, 267] width 163 height 34
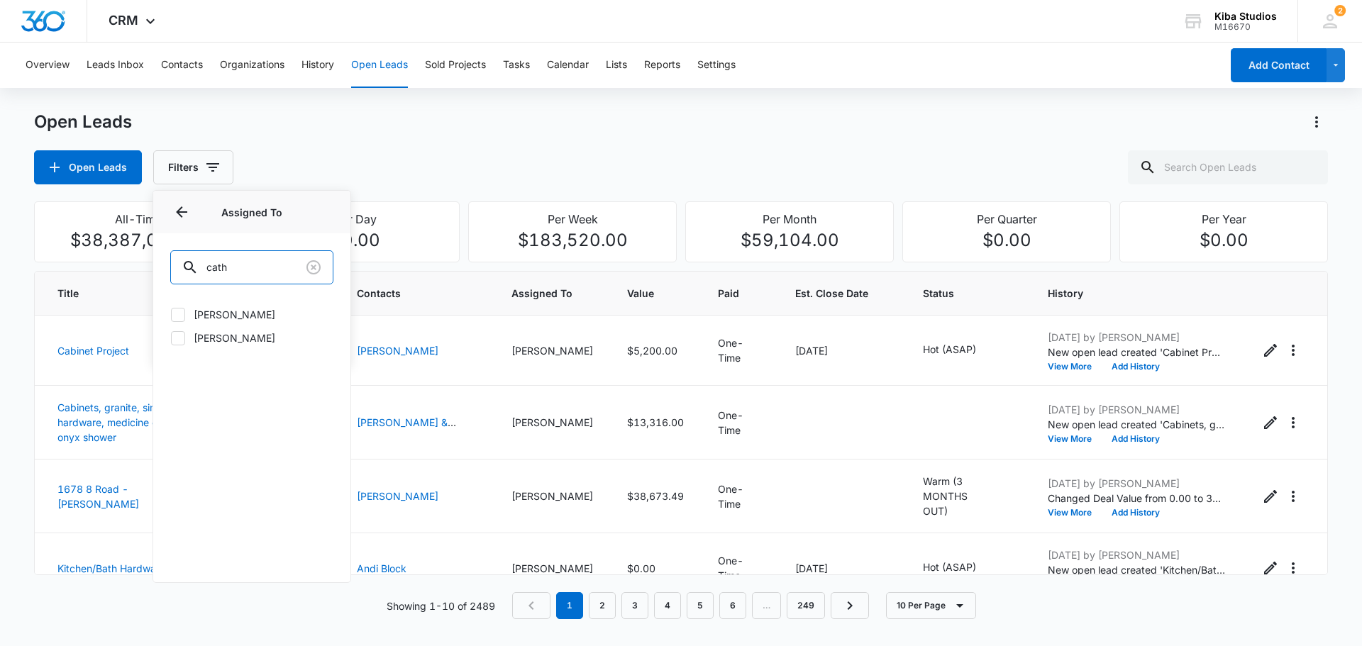
type input "cath"
click at [174, 342] on icon at bounding box center [178, 338] width 13 height 13
click at [171, 338] on input "[PERSON_NAME]" at bounding box center [170, 338] width 1 height 1
checkbox input "true"
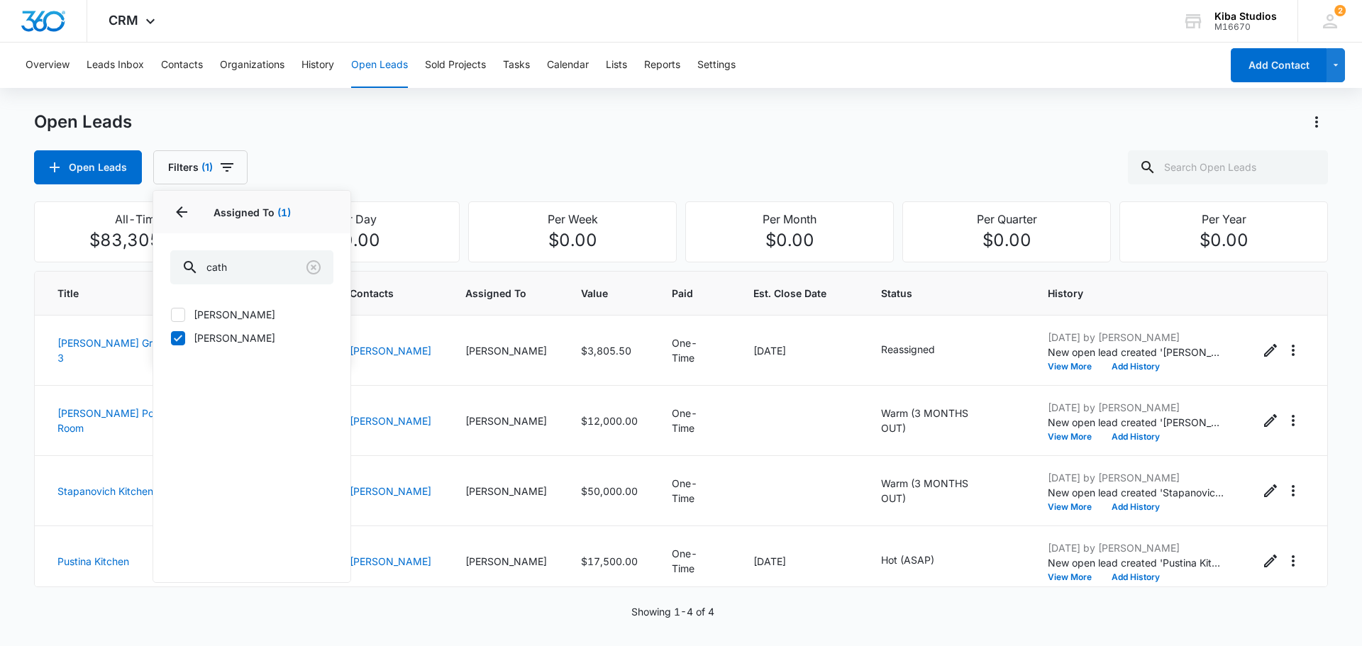
click at [850, 159] on div "Open Leads Filters (1) Assigned By Assigned To 1 Assigned To (1) cath [PERSON_N…" at bounding box center [681, 167] width 1294 height 34
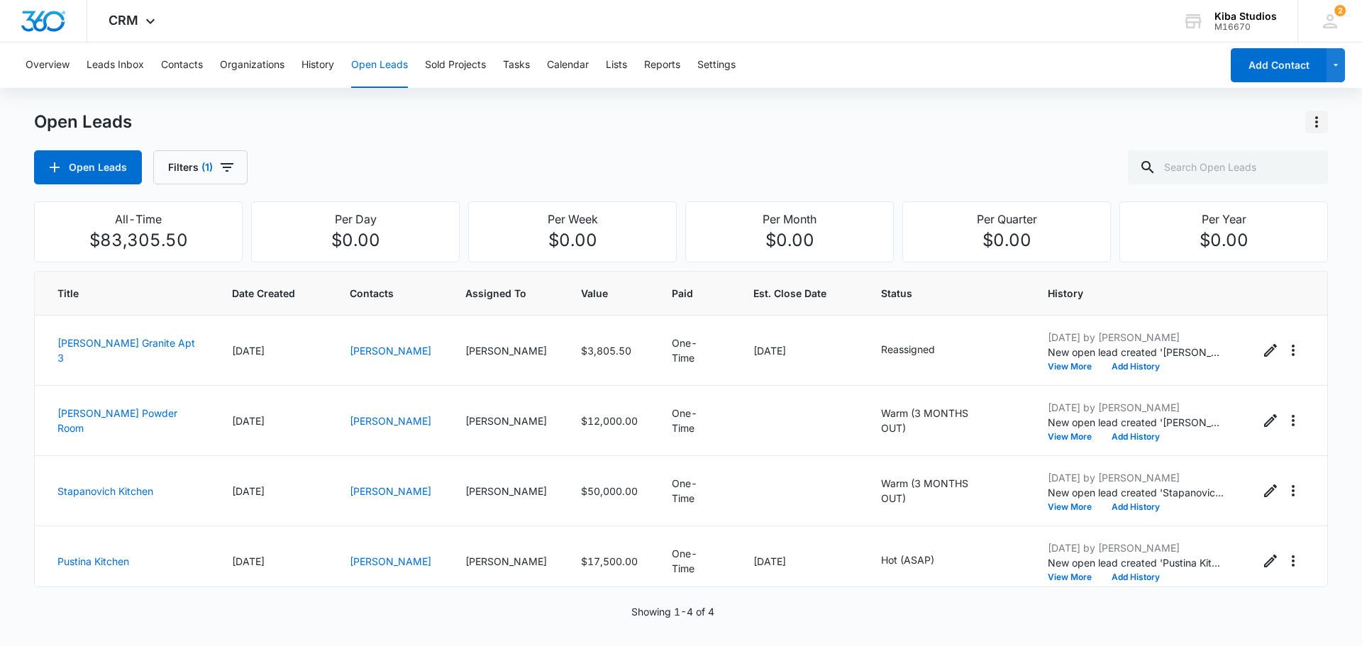
click at [1322, 126] on icon "Actions" at bounding box center [1316, 122] width 17 height 17
click at [1248, 182] on div "Export Open Leads" at bounding box center [1236, 183] width 116 height 10
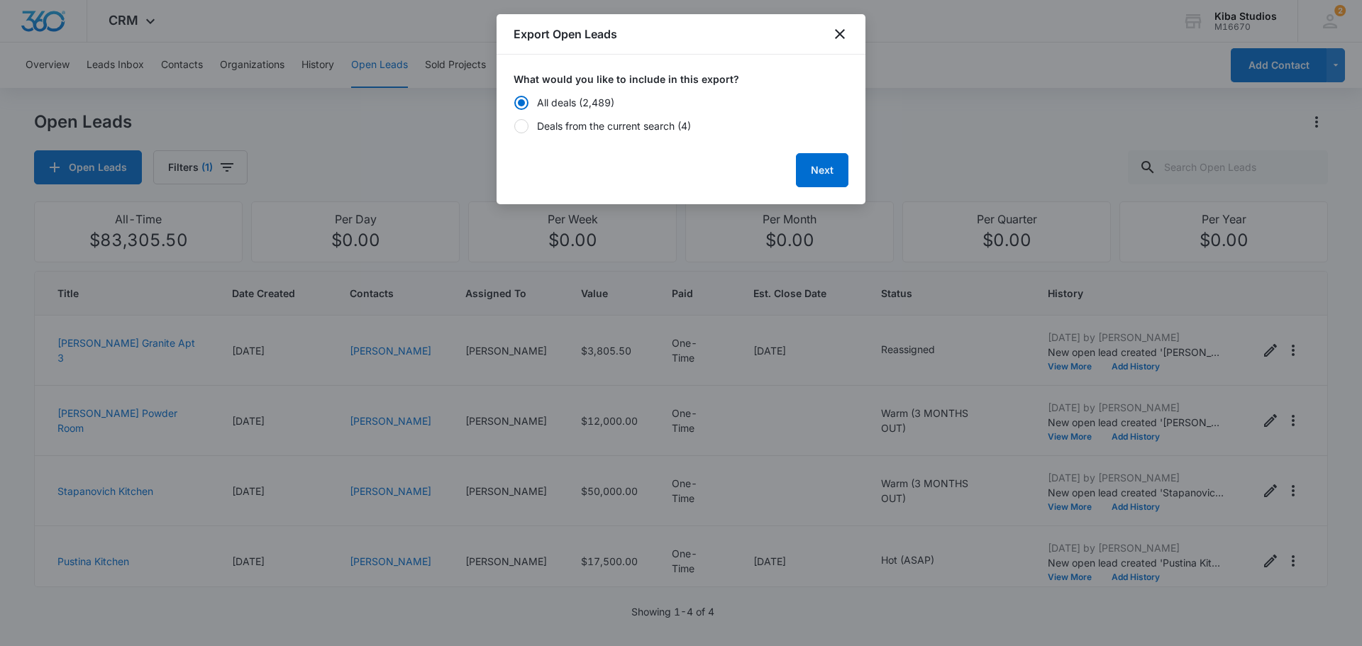
click at [587, 128] on div "Deals from the current search (4)" at bounding box center [614, 125] width 154 height 15
click at [514, 128] on input "Deals from the current search (4)" at bounding box center [514, 126] width 1 height 10
radio input "false"
radio input "true"
click at [820, 170] on button "Next" at bounding box center [822, 170] width 52 height 34
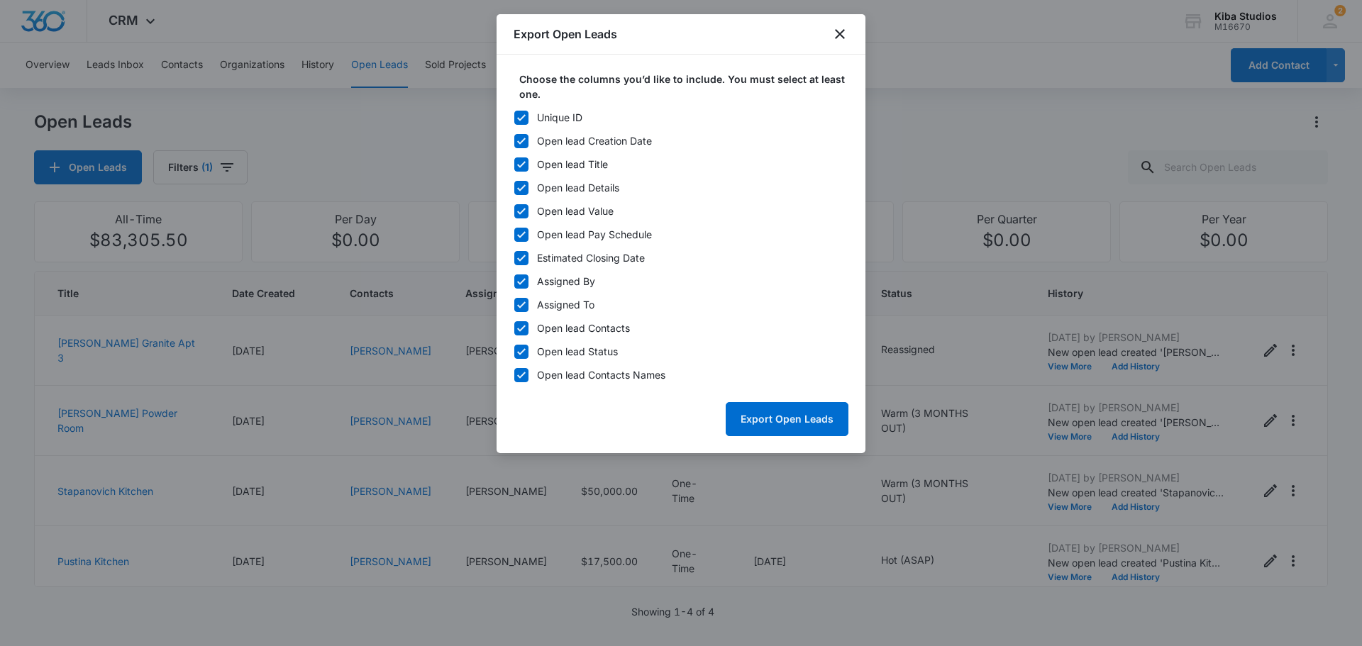
click at [519, 117] on icon at bounding box center [521, 117] width 13 height 13
click at [514, 117] on input "Unique ID" at bounding box center [514, 118] width 1 height 10
checkbox input "false"
click at [773, 417] on button "Export Open Leads" at bounding box center [787, 419] width 123 height 34
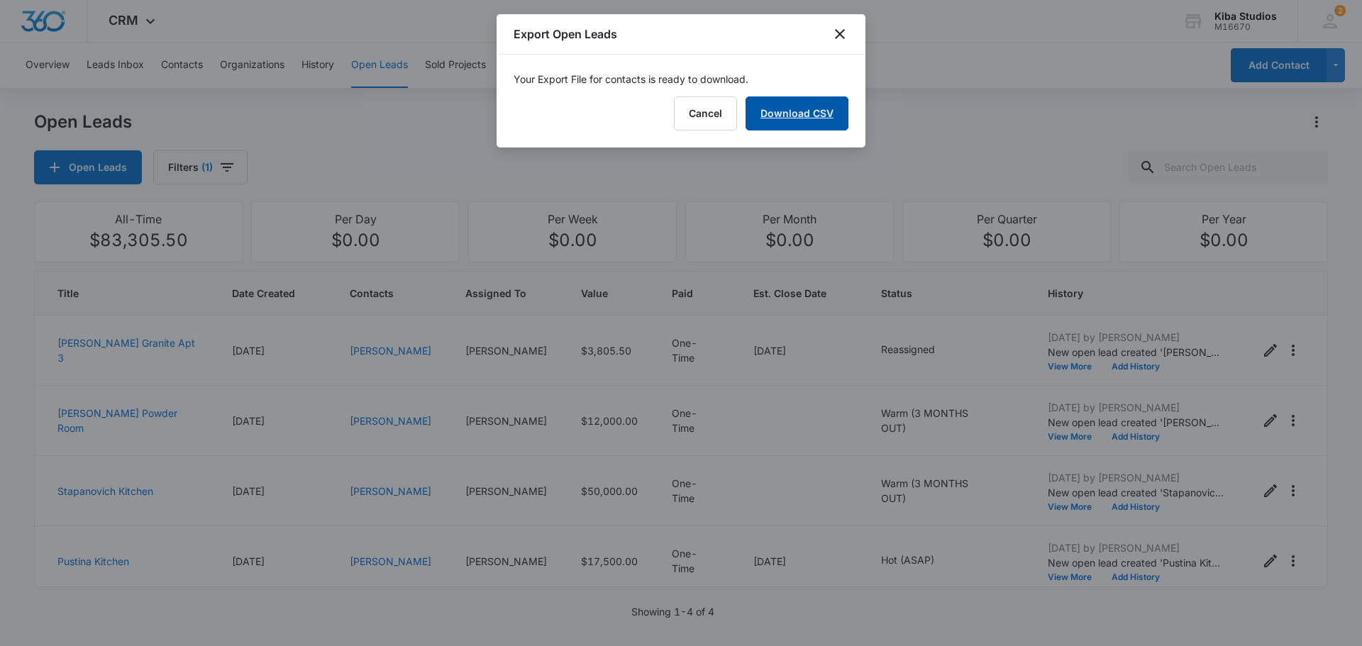
click at [813, 121] on link "Download CSV" at bounding box center [797, 113] width 103 height 34
click at [829, 116] on button "Finish" at bounding box center [819, 113] width 60 height 34
